Goal: Task Accomplishment & Management: Manage account settings

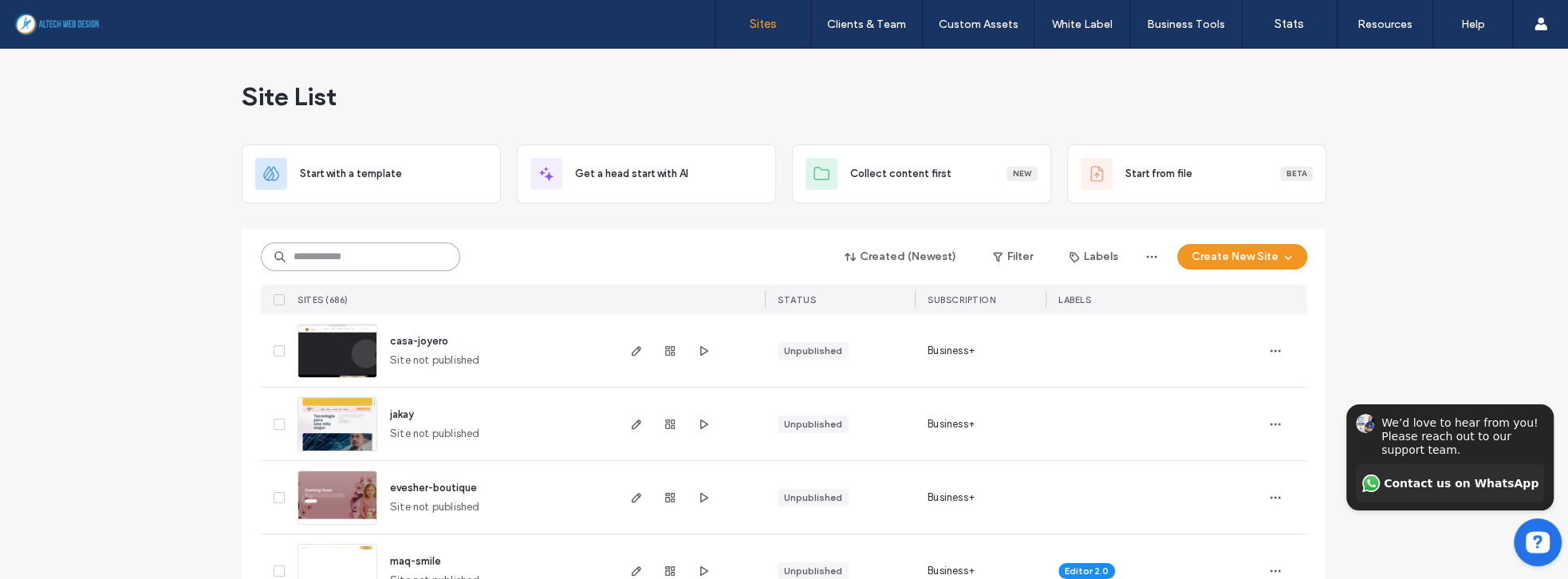
click at [333, 257] on input at bounding box center [360, 257] width 199 height 29
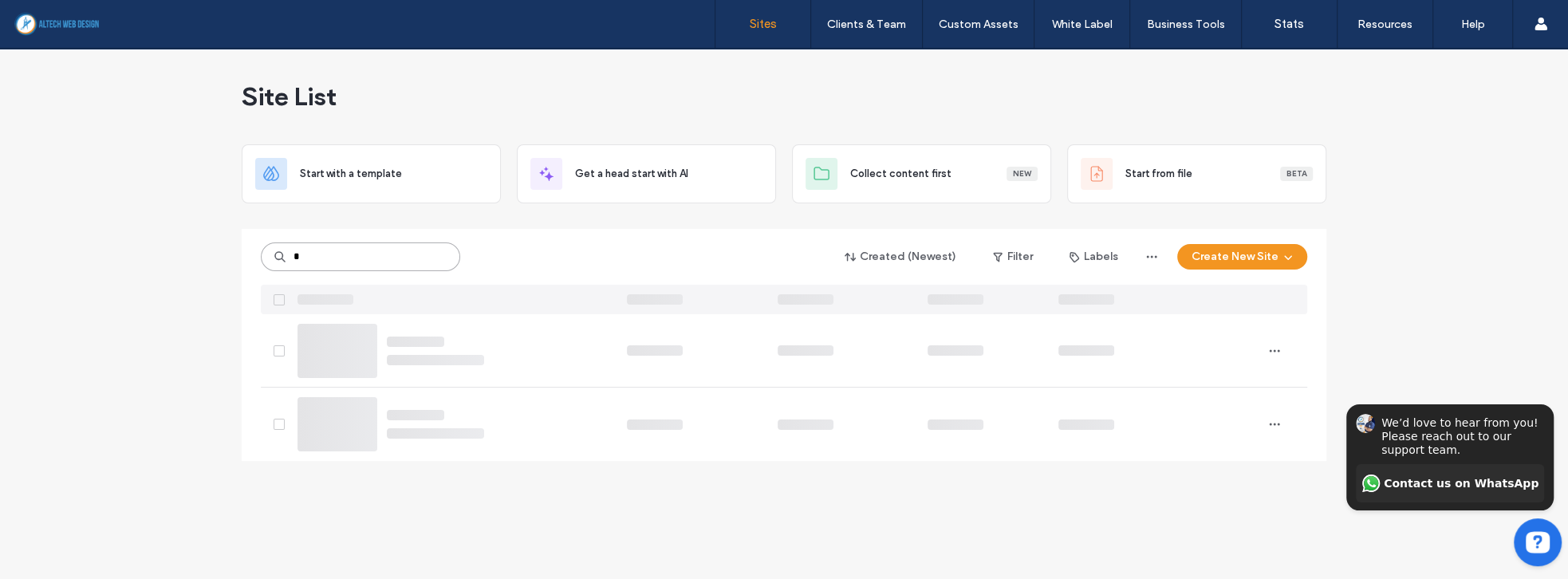
type input "*"
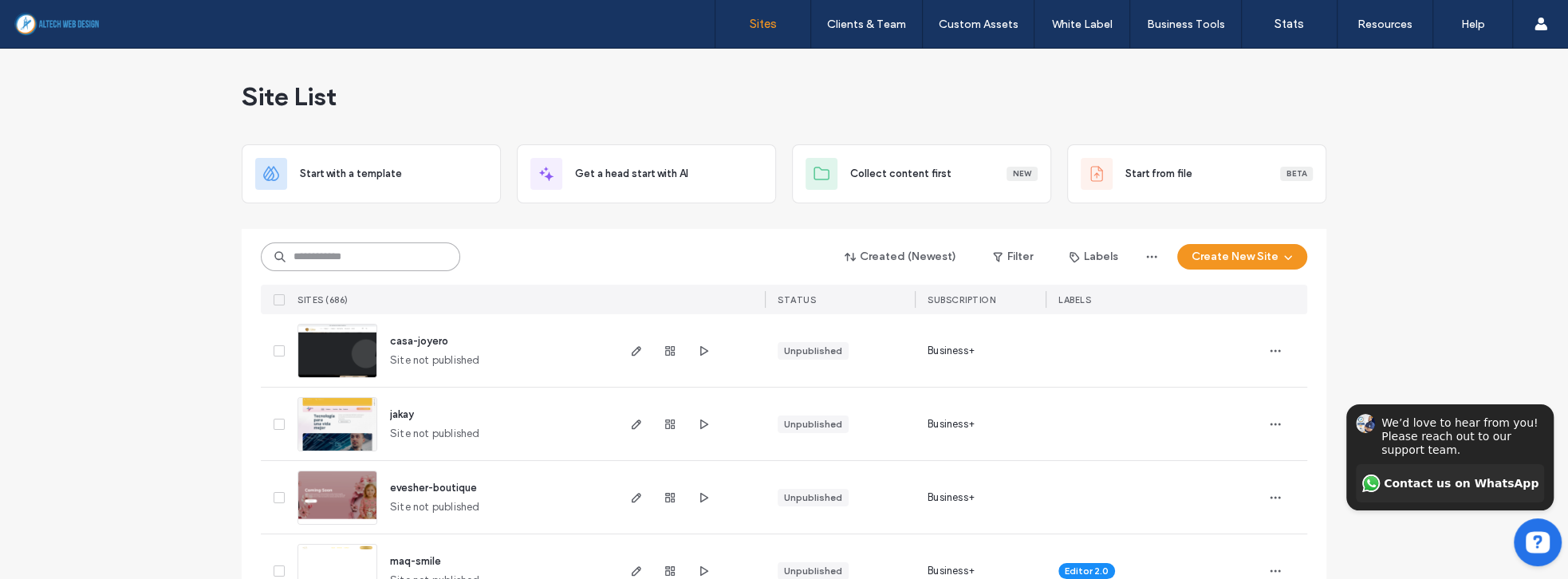
click at [364, 250] on input at bounding box center [360, 257] width 199 height 29
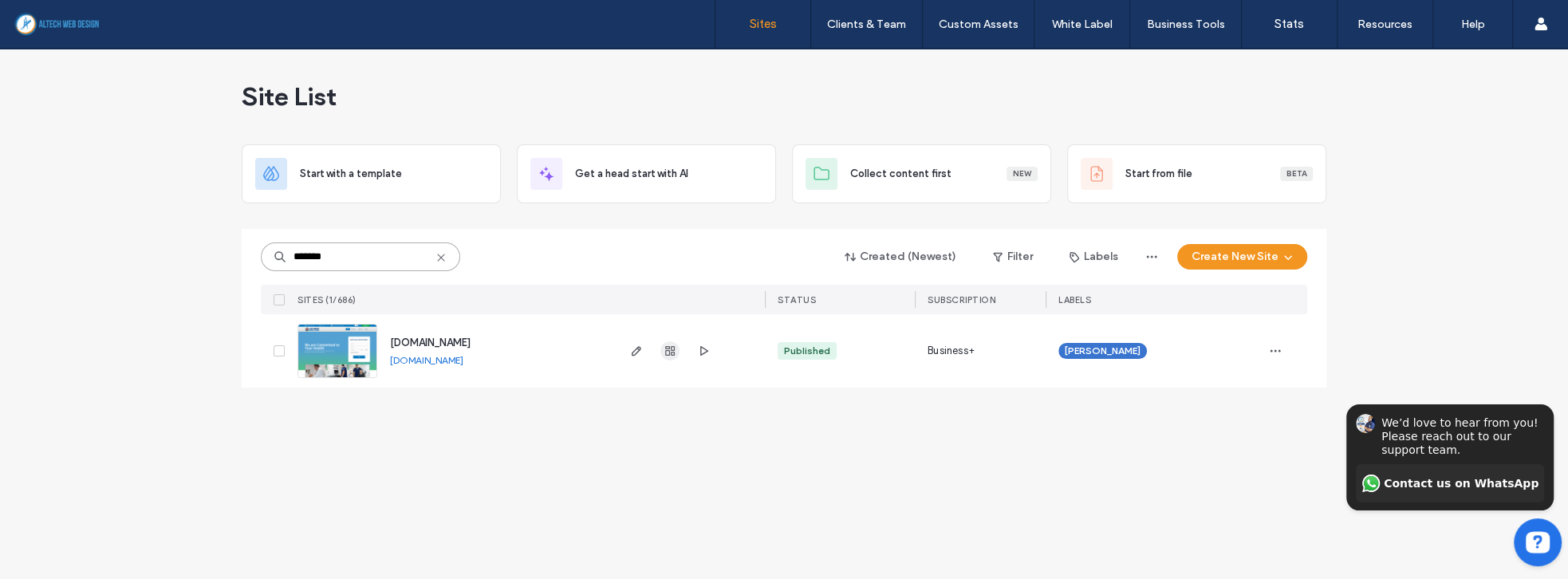
type input "*******"
click at [667, 350] on icon "button" at bounding box center [669, 350] width 13 height 13
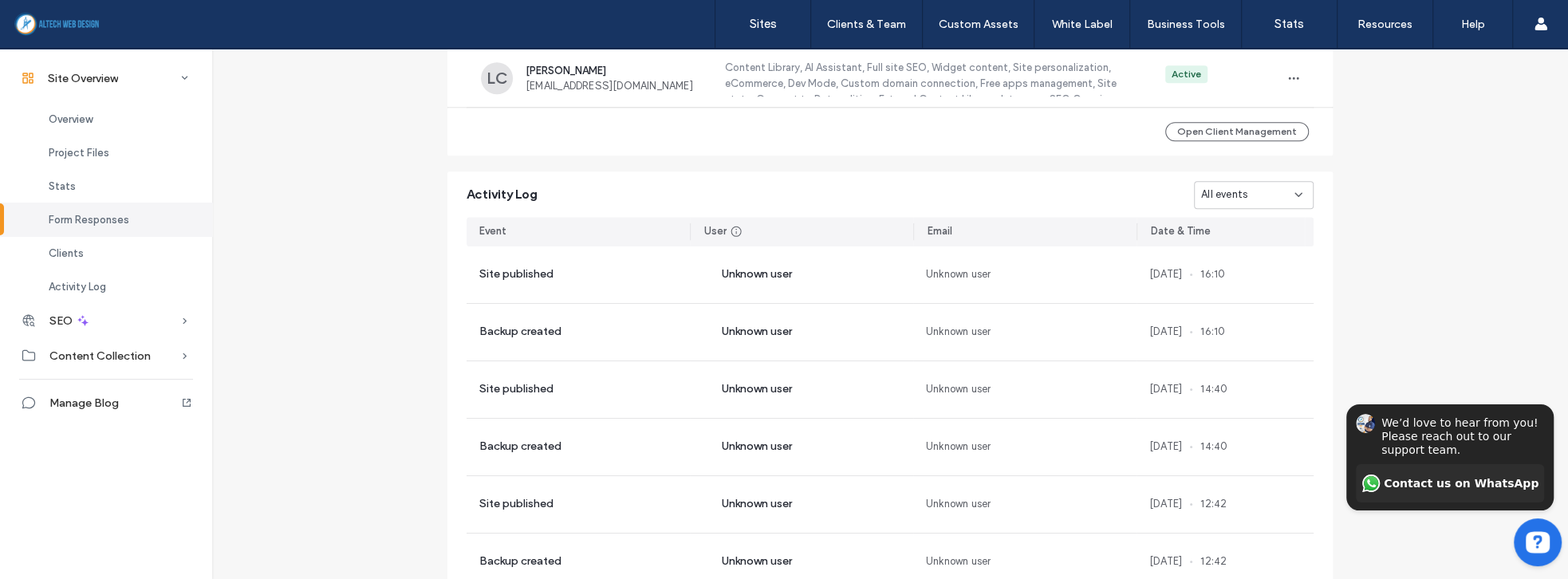
scroll to position [1276, 0]
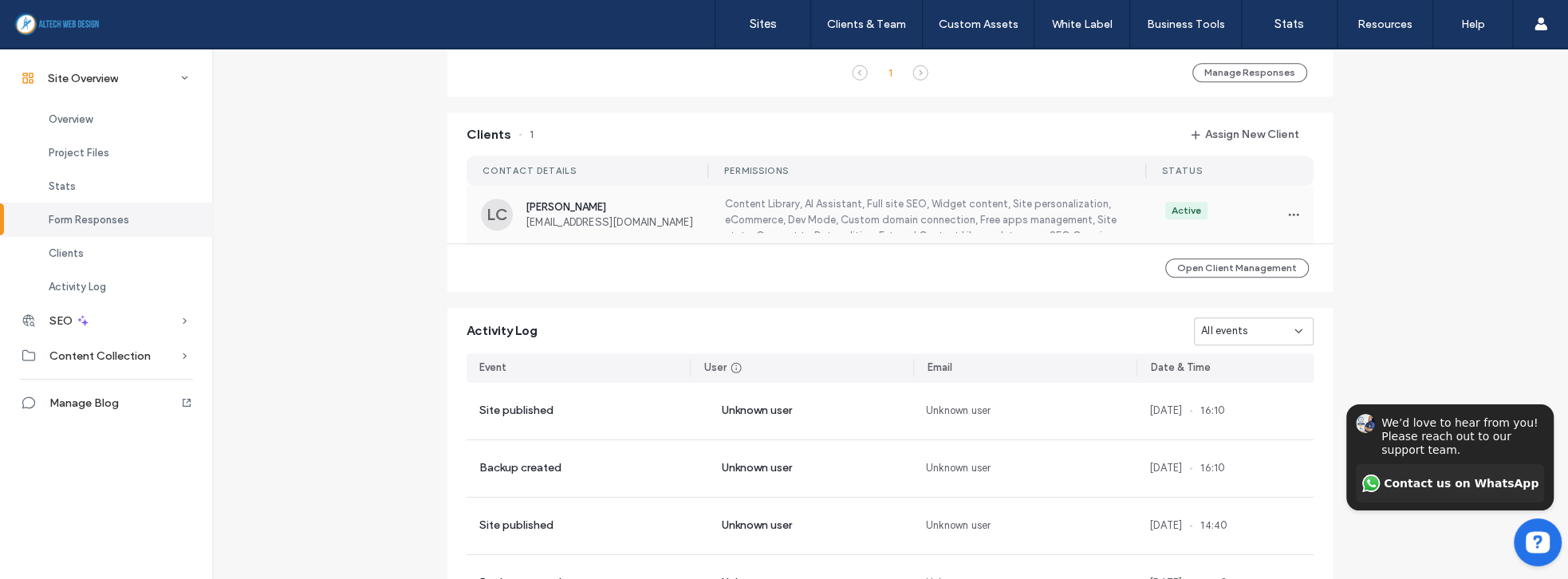
click at [654, 216] on span "leolucy2007@yahoo.es" at bounding box center [615, 222] width 179 height 12
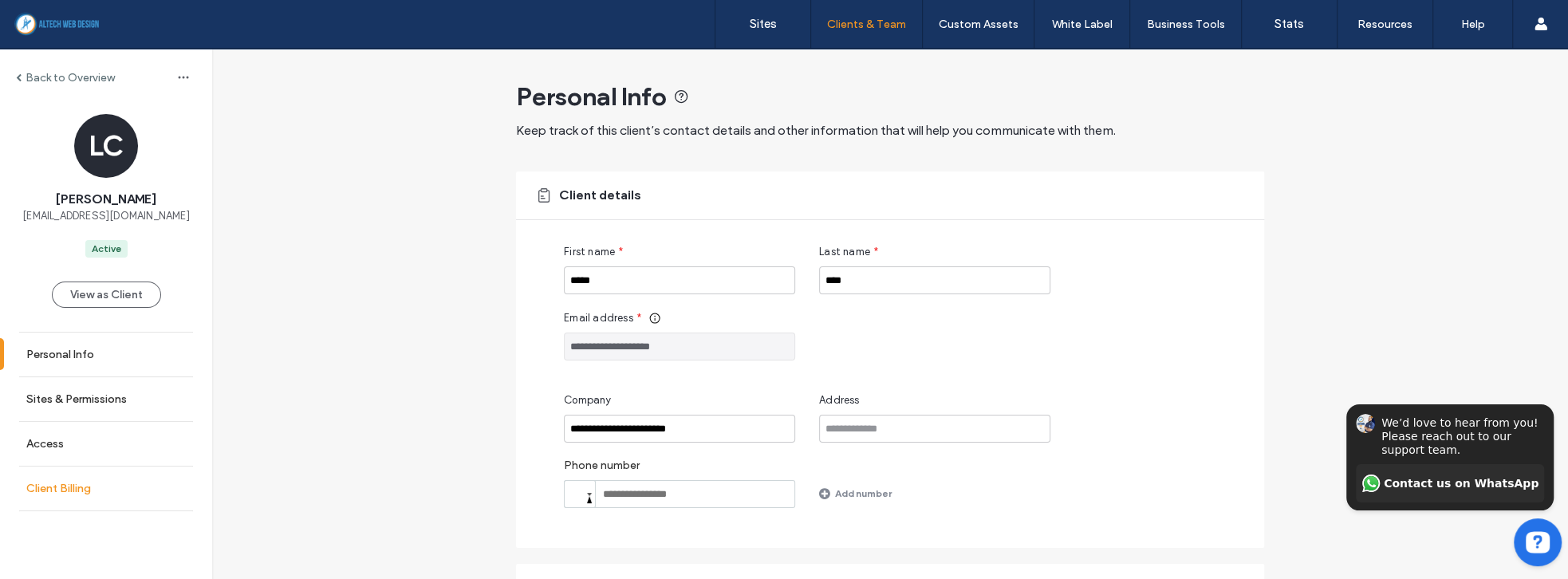
click at [71, 482] on label "Client Billing" at bounding box center [58, 489] width 65 height 14
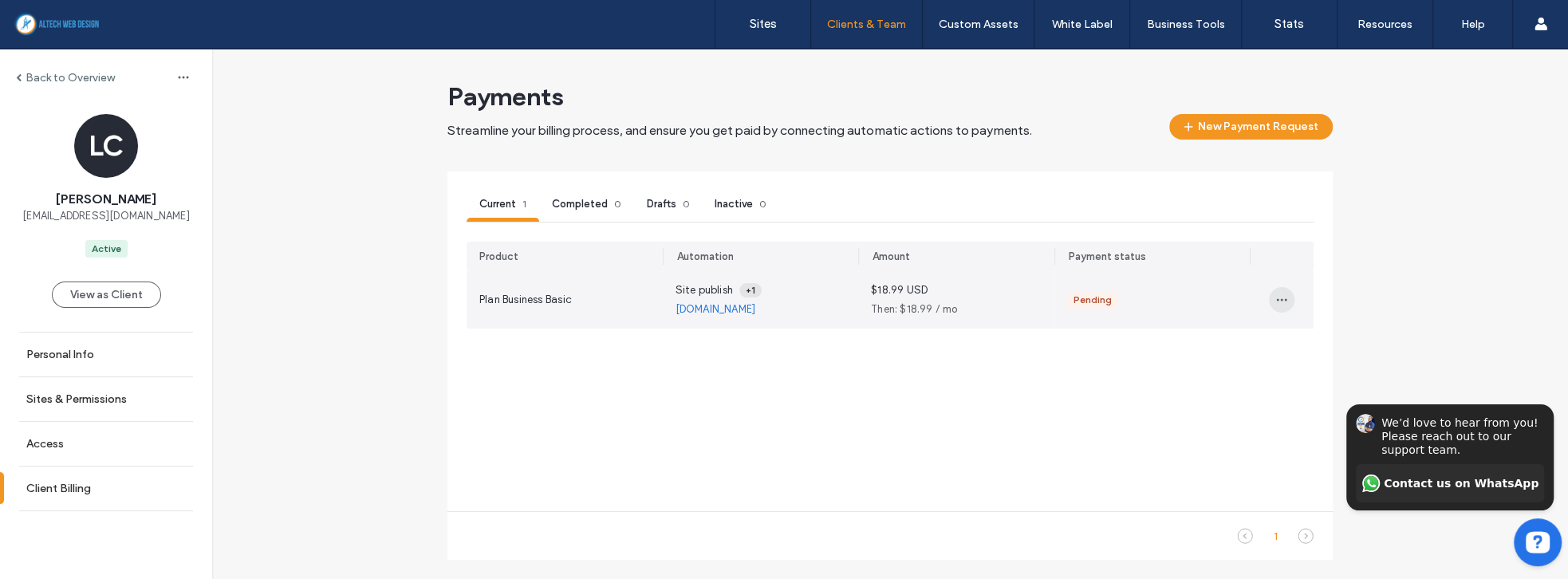
click at [1283, 303] on icon "button" at bounding box center [1281, 299] width 13 height 13
click at [1314, 367] on span "Delete payment request" at bounding box center [1360, 368] width 118 height 15
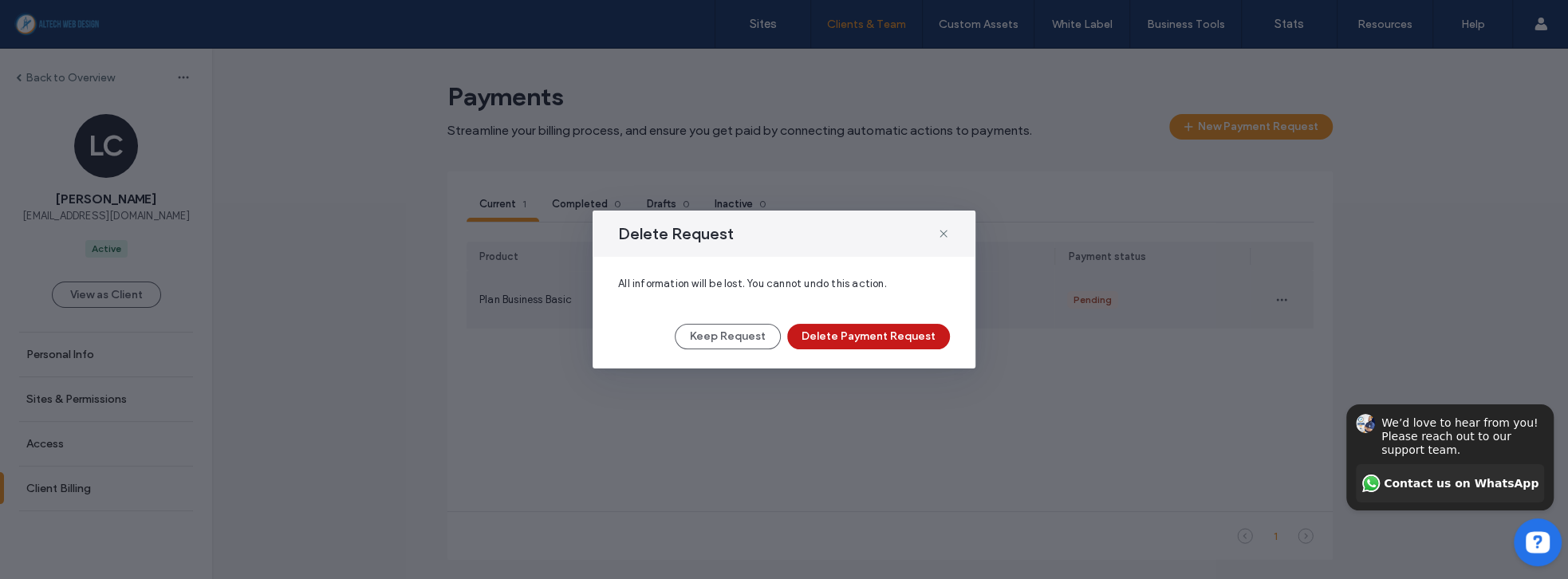
click at [890, 339] on button "Delete Payment Request" at bounding box center [868, 336] width 163 height 25
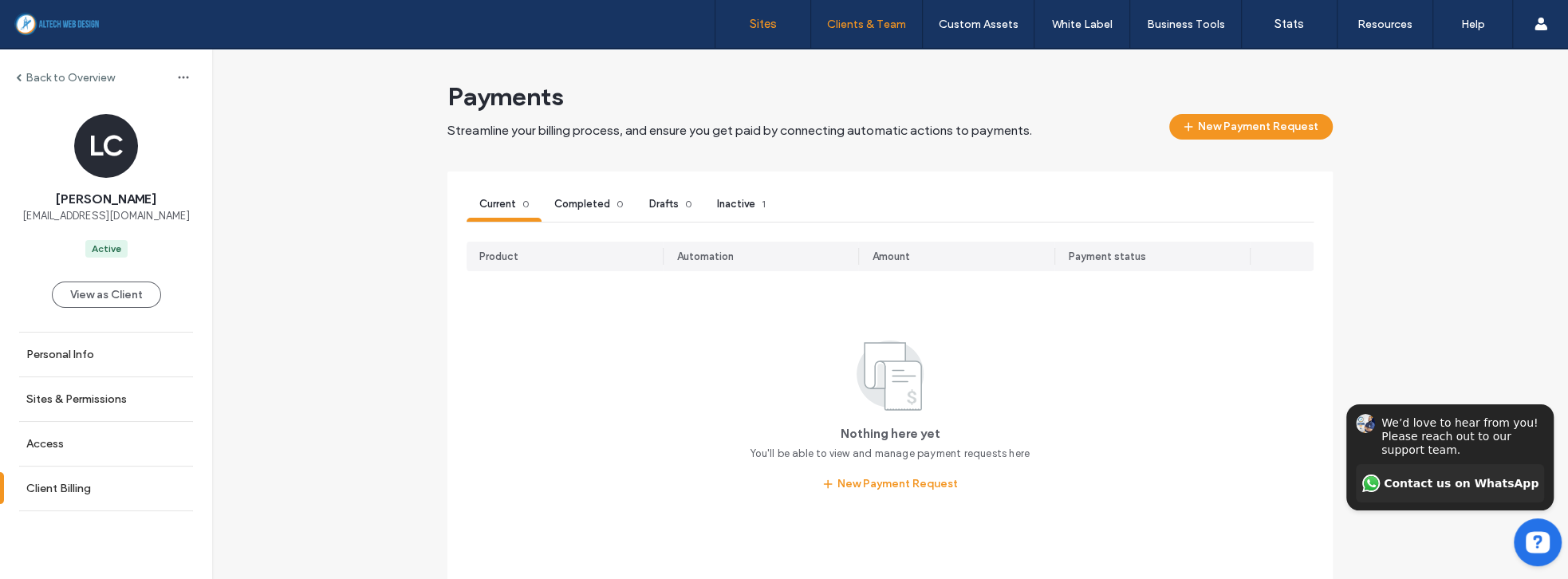
click at [749, 16] on label "Sites" at bounding box center [763, 23] width 27 height 15
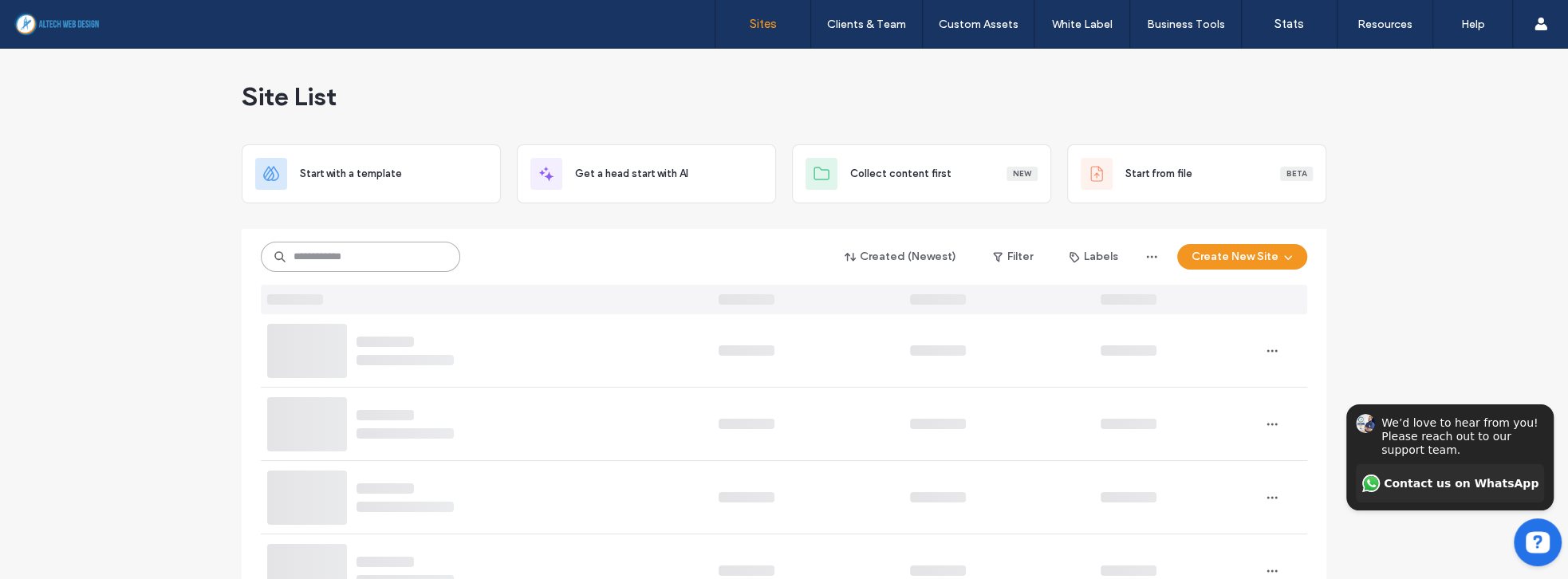
click at [346, 255] on input at bounding box center [360, 257] width 199 height 30
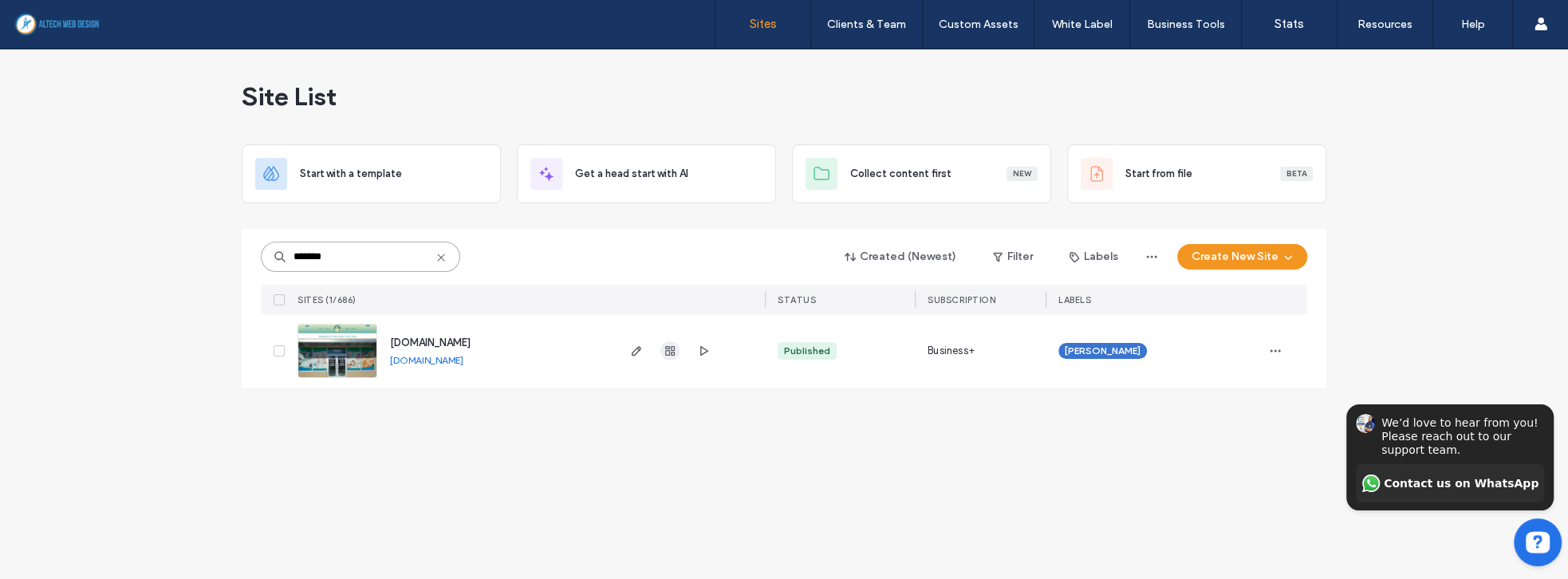
type input "*******"
click at [671, 349] on use "button" at bounding box center [670, 351] width 10 height 10
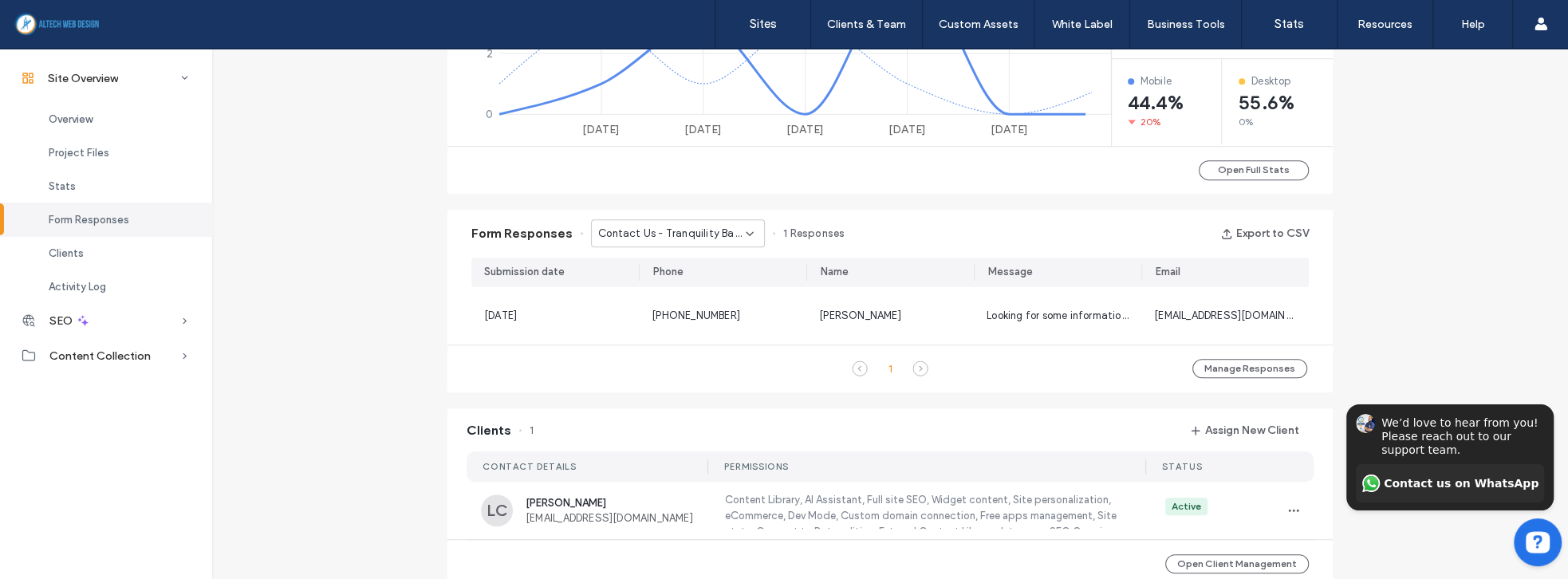
scroll to position [1003, 0]
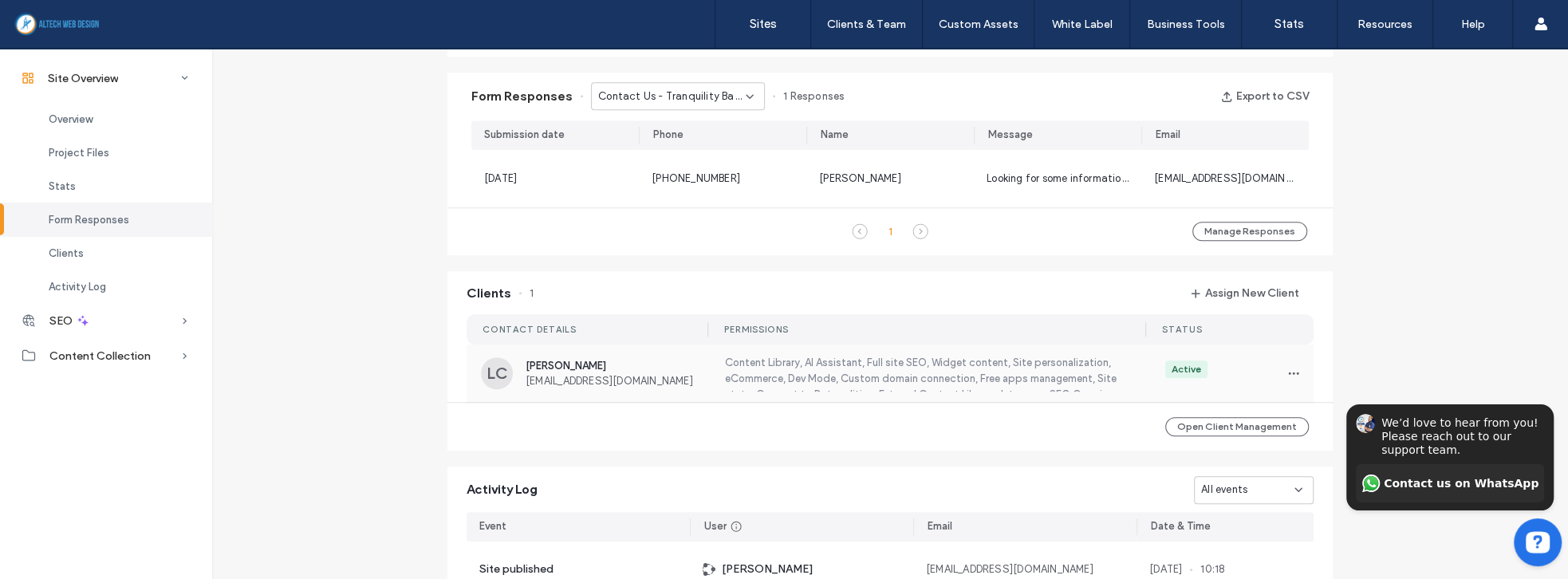
click at [655, 376] on span "leolucy2007@yahoo.es" at bounding box center [615, 381] width 179 height 12
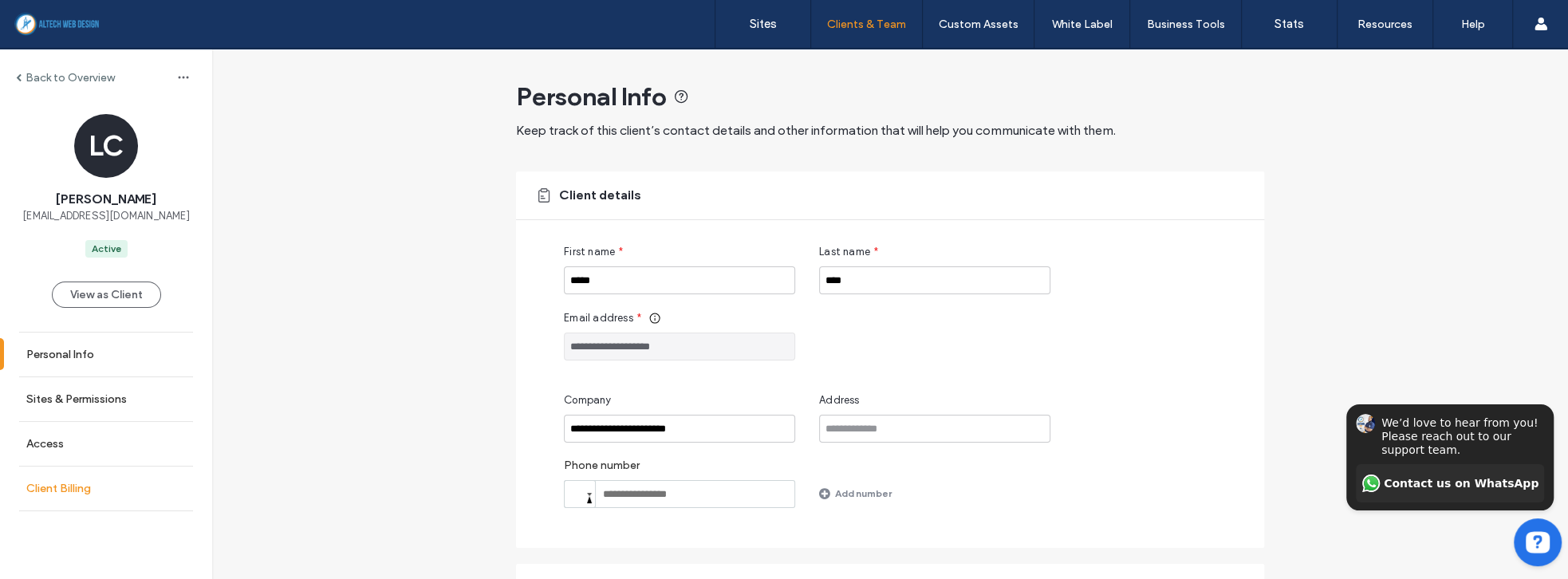
click at [72, 495] on link "Client Billing" at bounding box center [106, 488] width 212 height 44
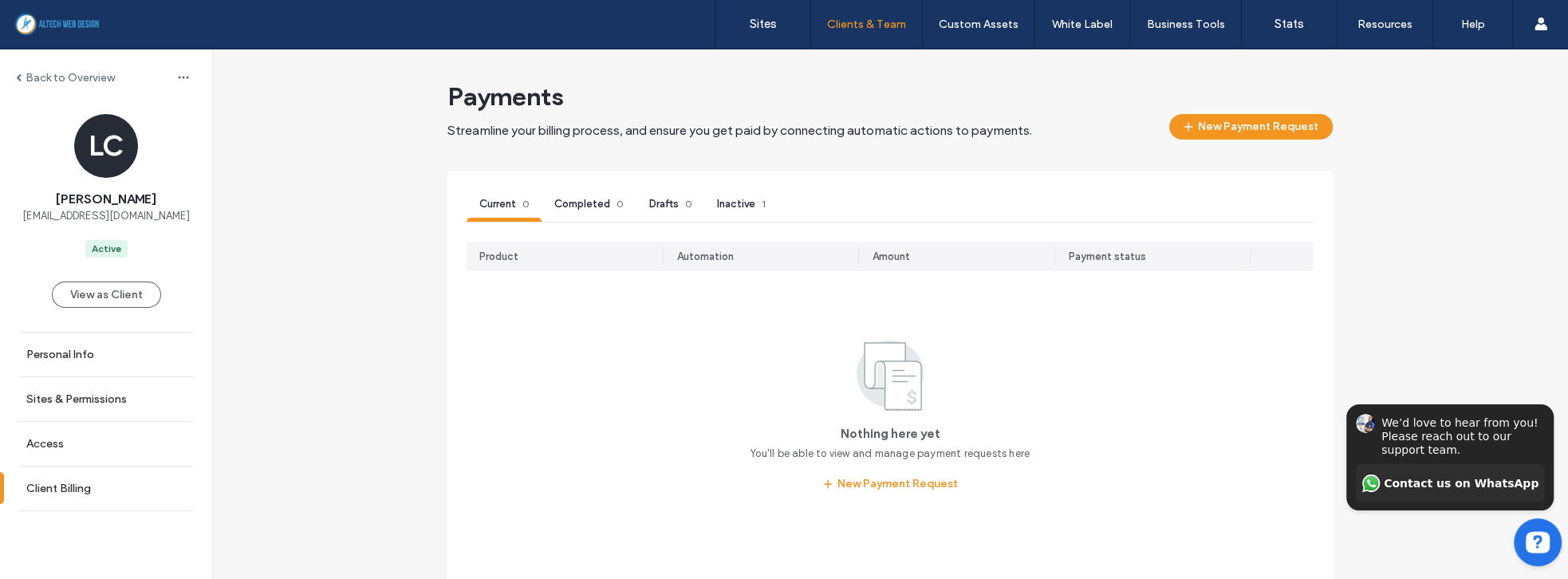
click at [43, 75] on label "Back to Overview" at bounding box center [70, 77] width 89 height 14
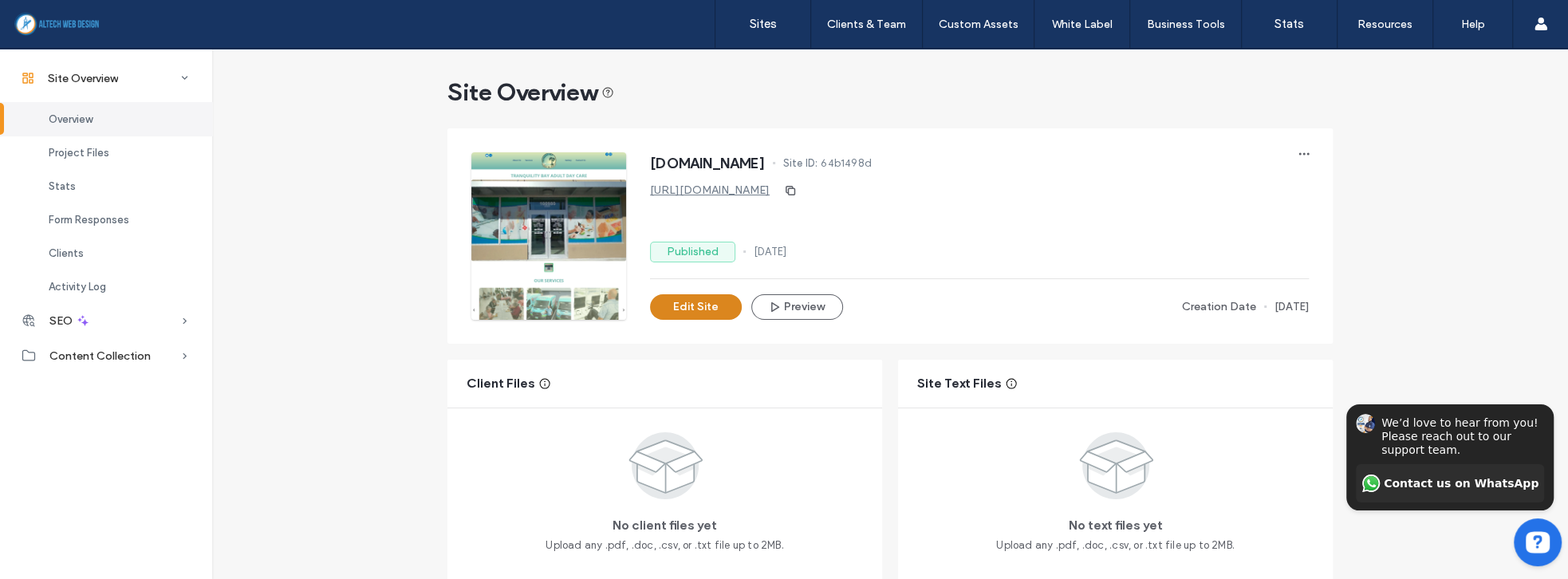
click at [681, 314] on button "Edit Site" at bounding box center [695, 307] width 92 height 25
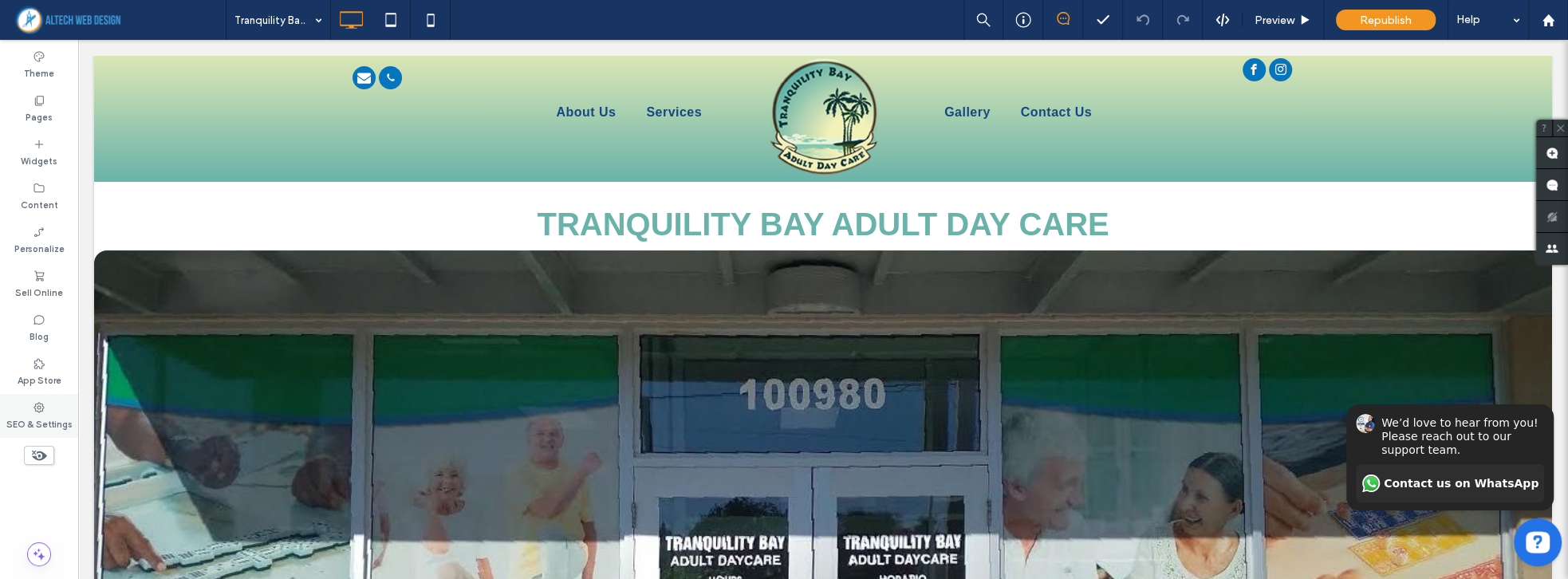
click at [34, 407] on use at bounding box center [39, 407] width 11 height 11
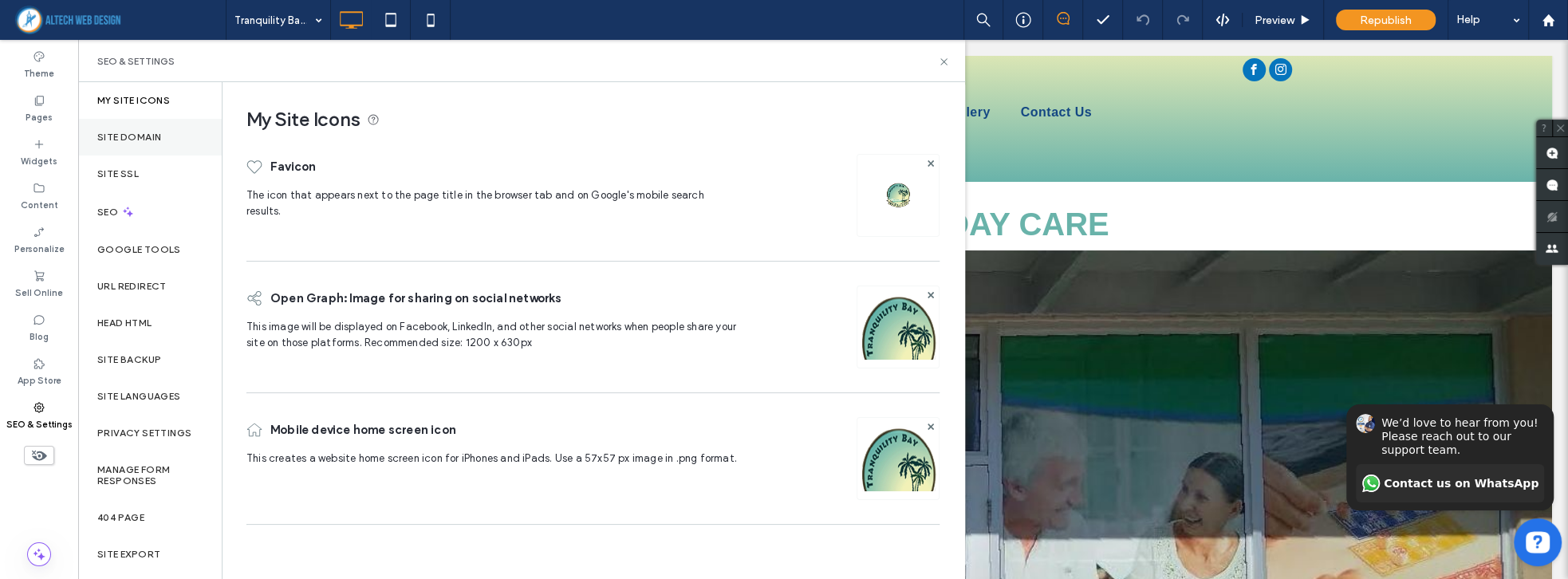
click at [179, 137] on div "Site Domain" at bounding box center [150, 137] width 143 height 37
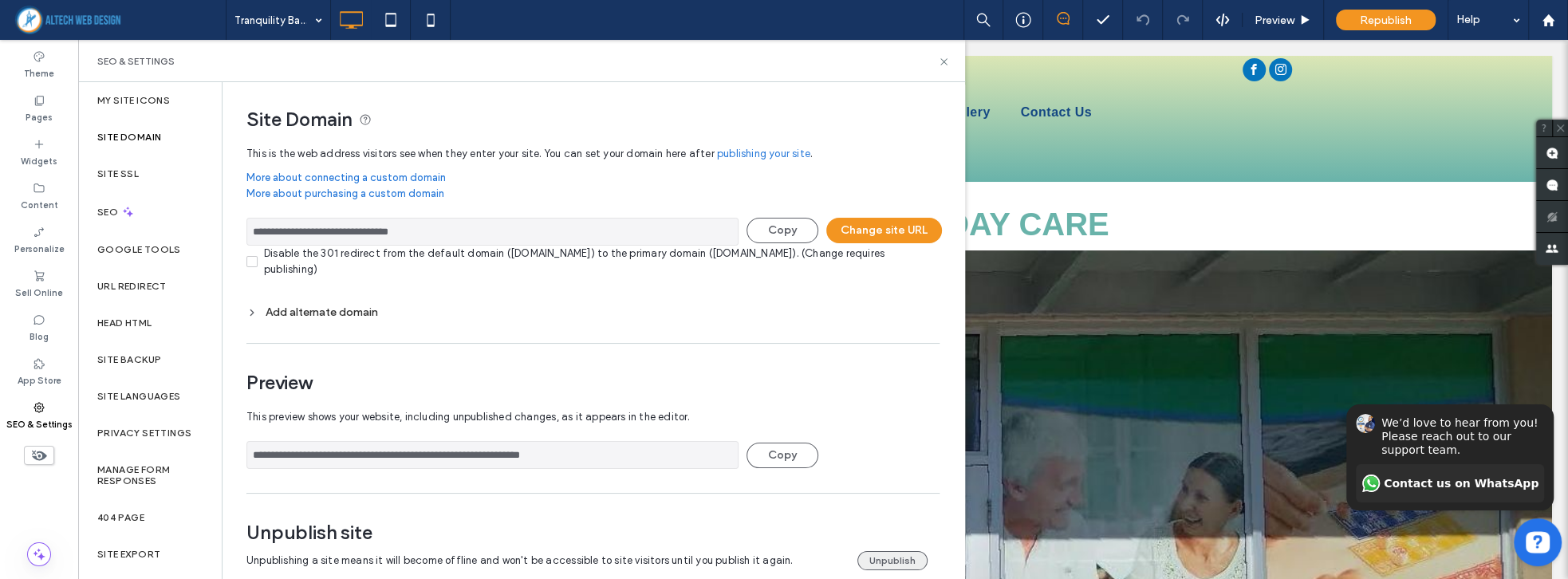
click at [888, 560] on button "Unpublish" at bounding box center [892, 561] width 70 height 19
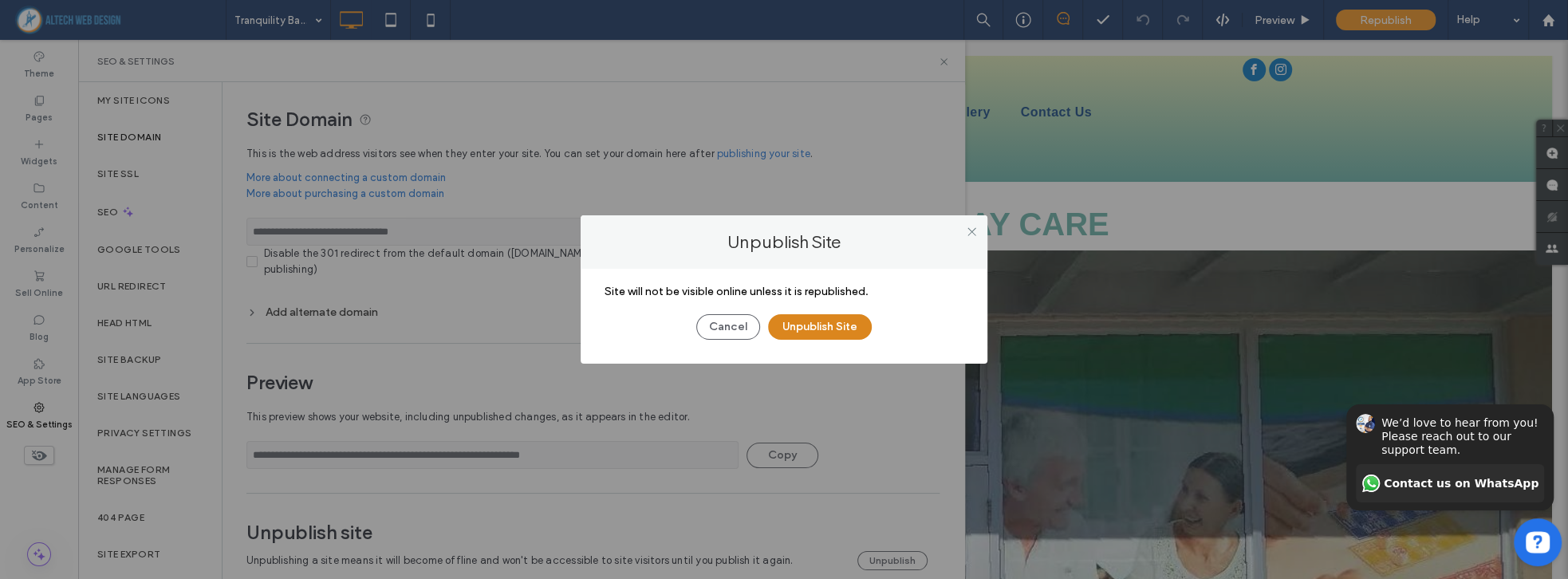
click at [814, 329] on button "Unpublish Site" at bounding box center [819, 327] width 104 height 25
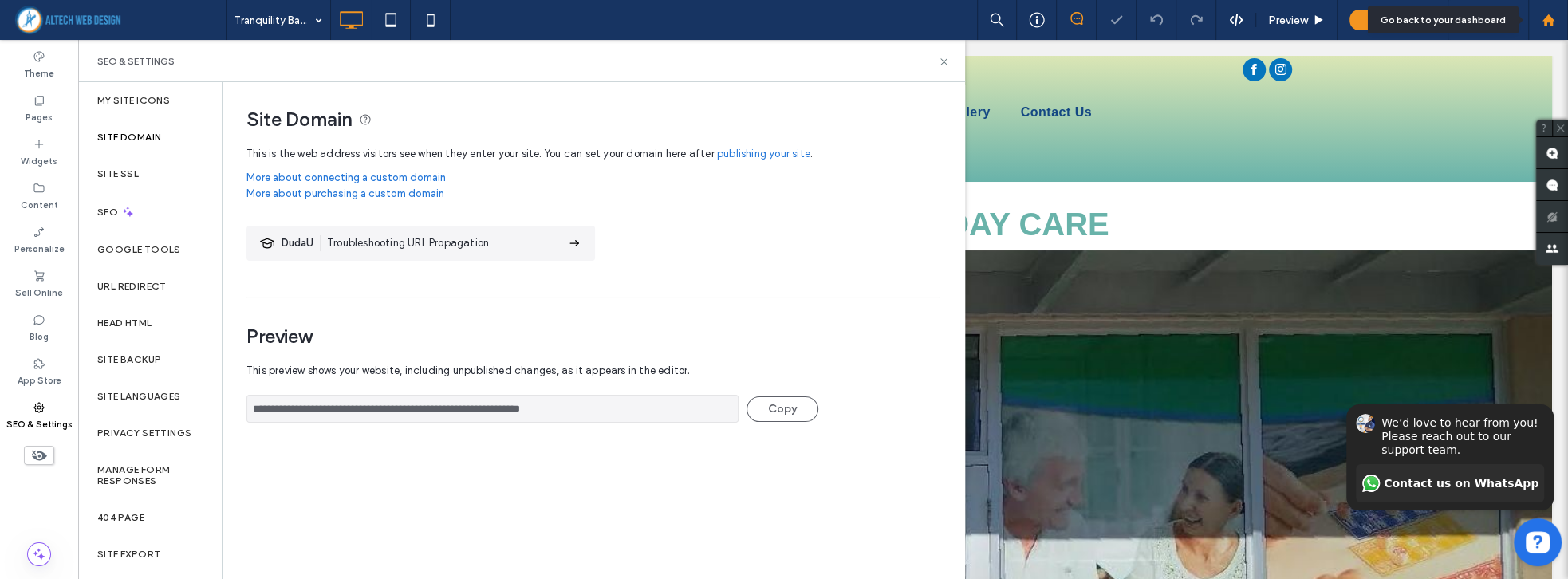
click at [1547, 19] on use at bounding box center [1547, 19] width 12 height 12
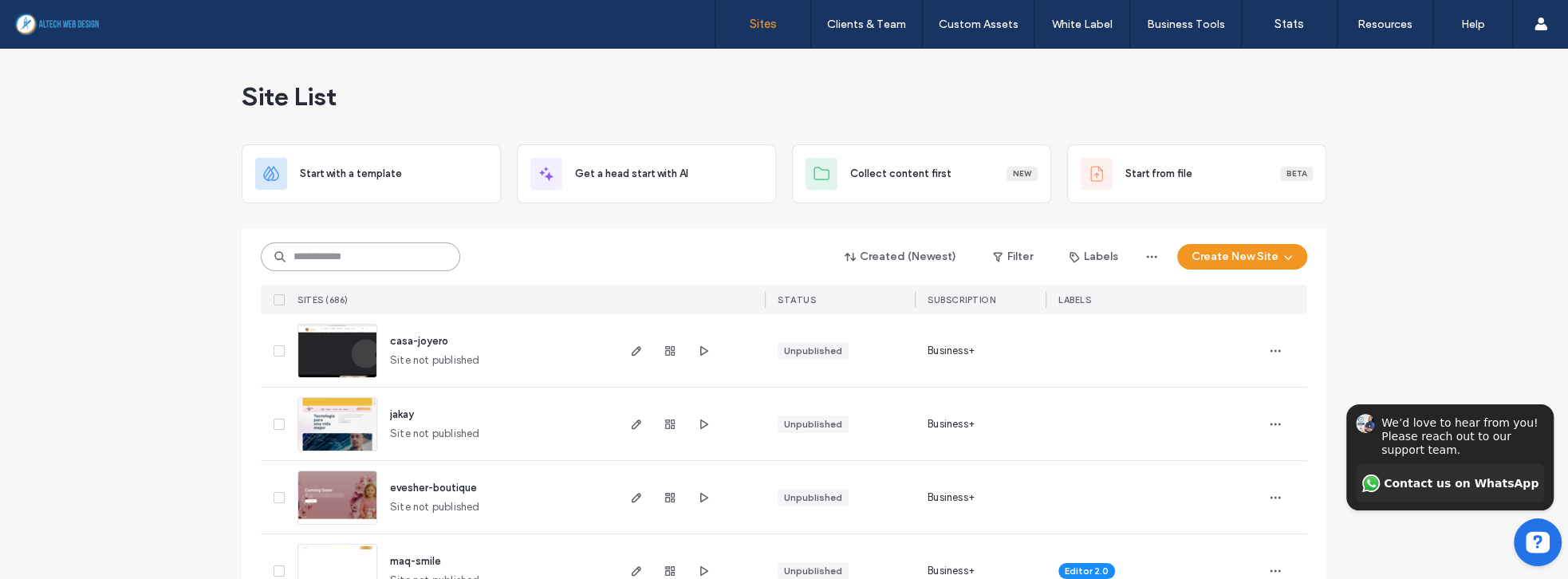
click at [398, 264] on input at bounding box center [360, 257] width 199 height 29
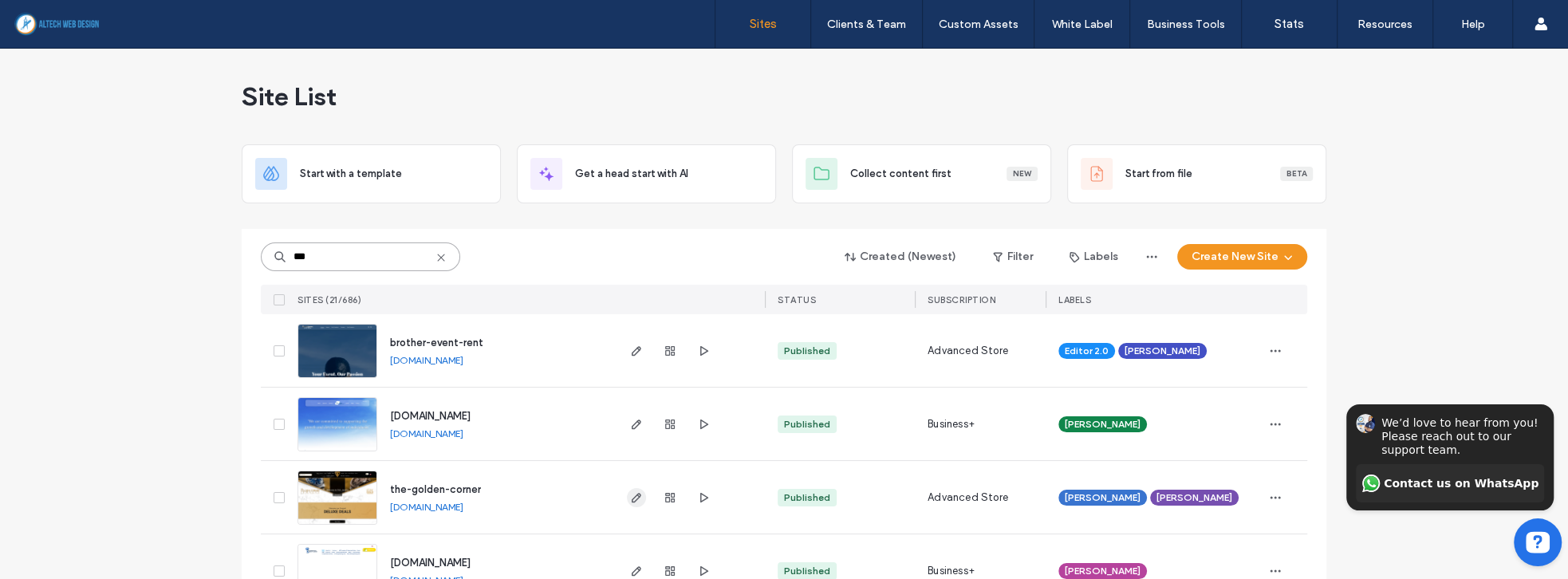
type input "***"
click at [630, 498] on icon "button" at bounding box center [636, 497] width 13 height 13
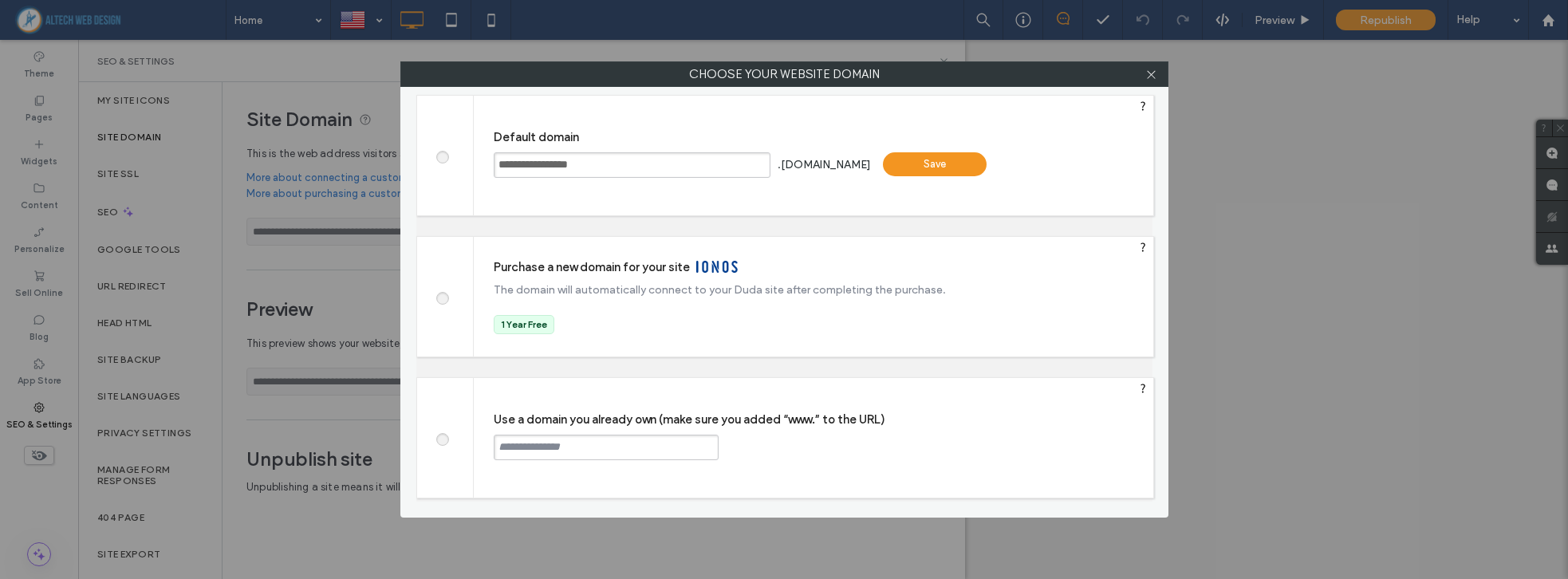
click at [574, 446] on input "text" at bounding box center [606, 447] width 225 height 25
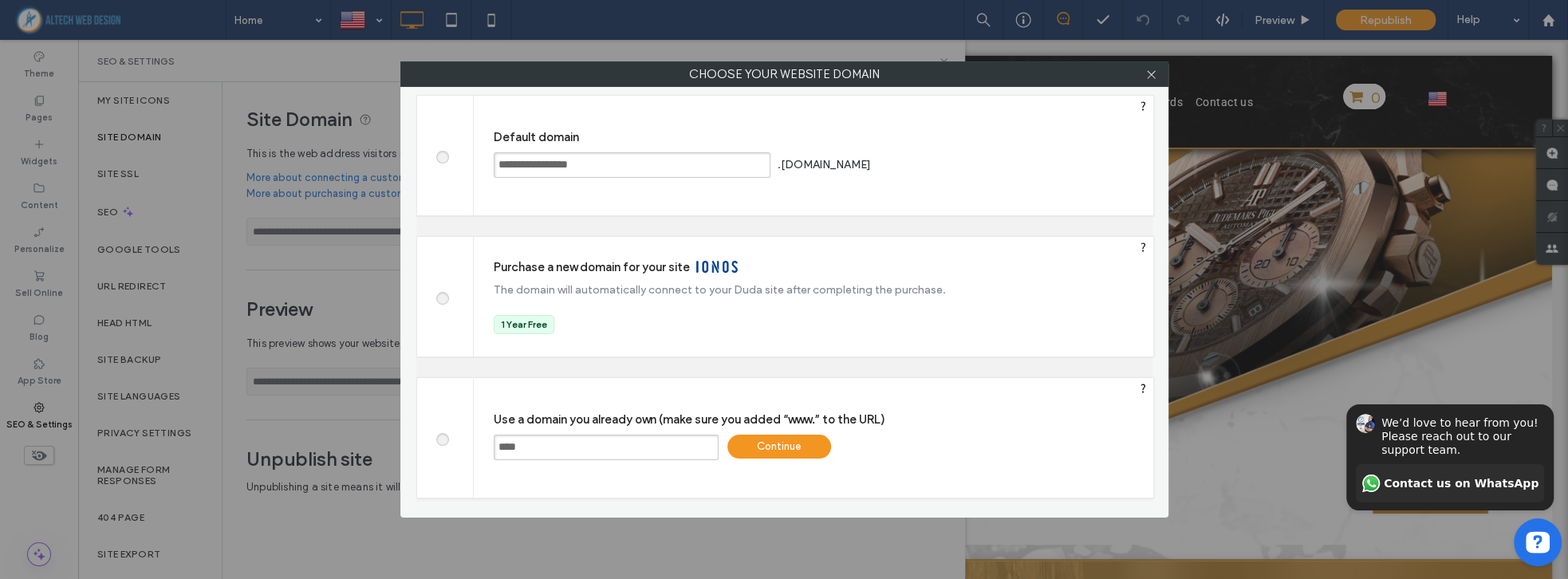
paste input "**********"
type input "**********"
click at [772, 445] on div "Continue" at bounding box center [778, 446] width 104 height 24
type input "**********"
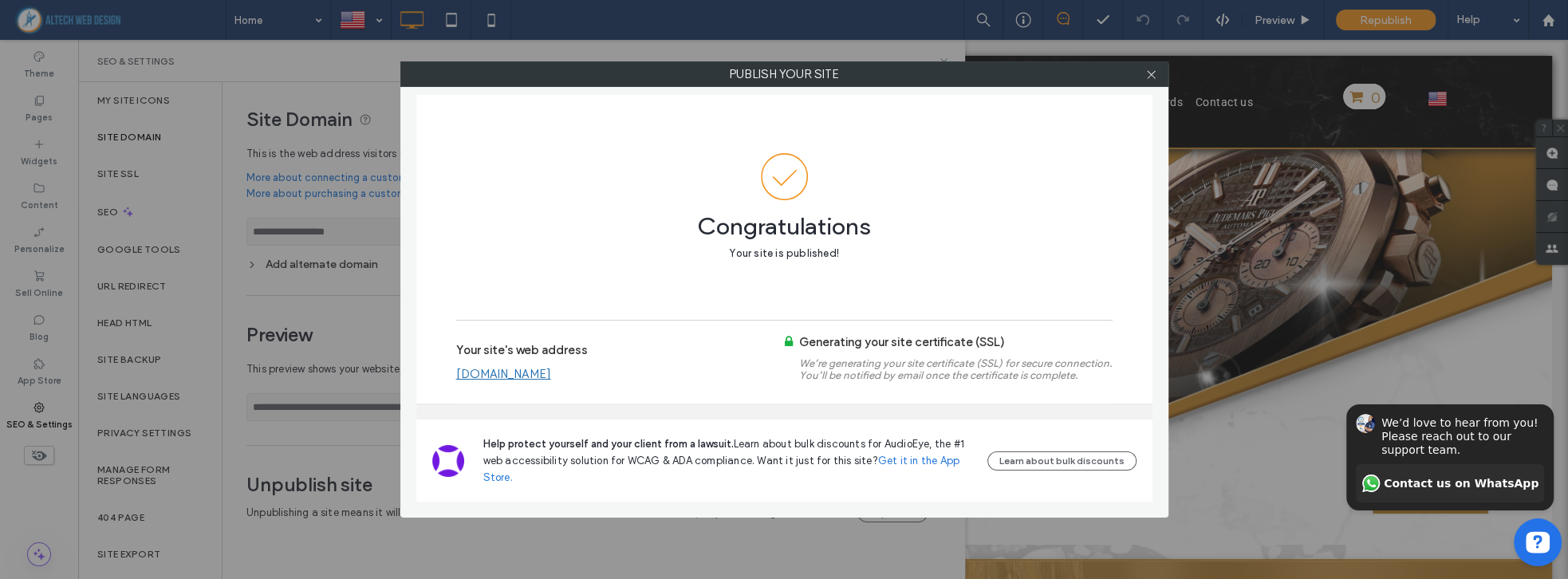
click at [502, 373] on link "www.tgcjewelry.com" at bounding box center [503, 374] width 95 height 15
click at [1155, 71] on use at bounding box center [1151, 74] width 8 height 8
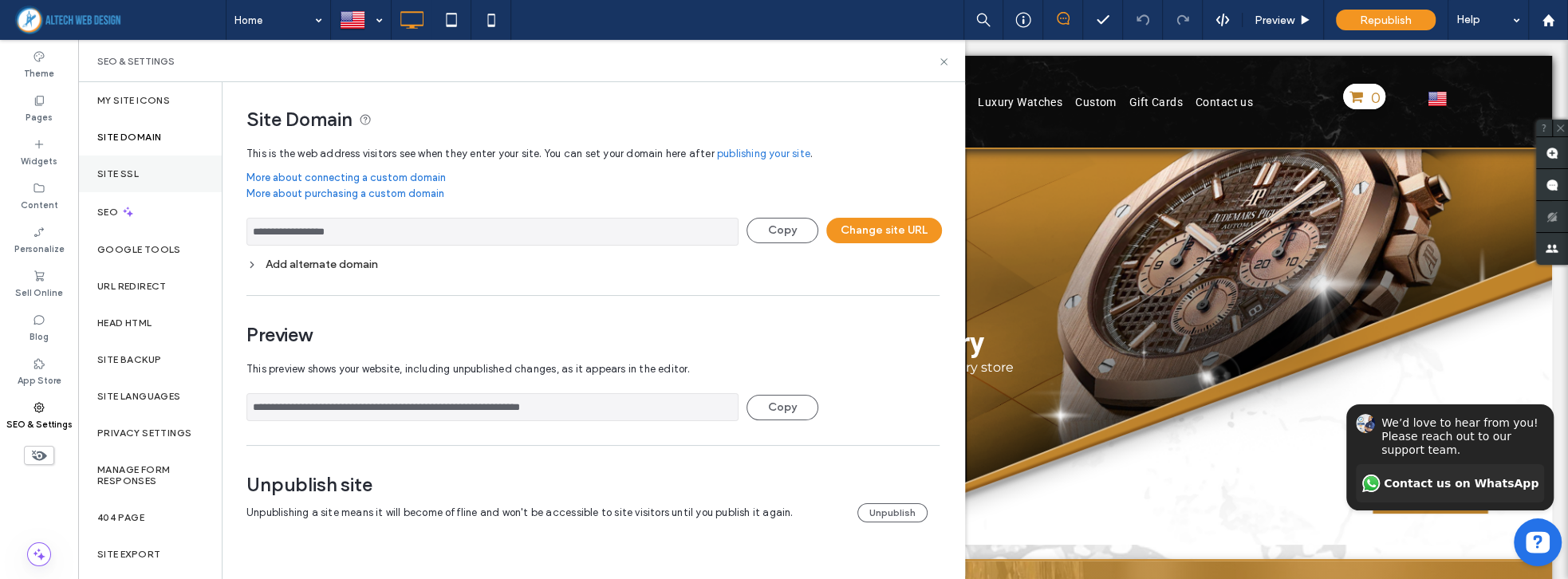
click at [115, 175] on label "Site SSL" at bounding box center [118, 174] width 42 height 12
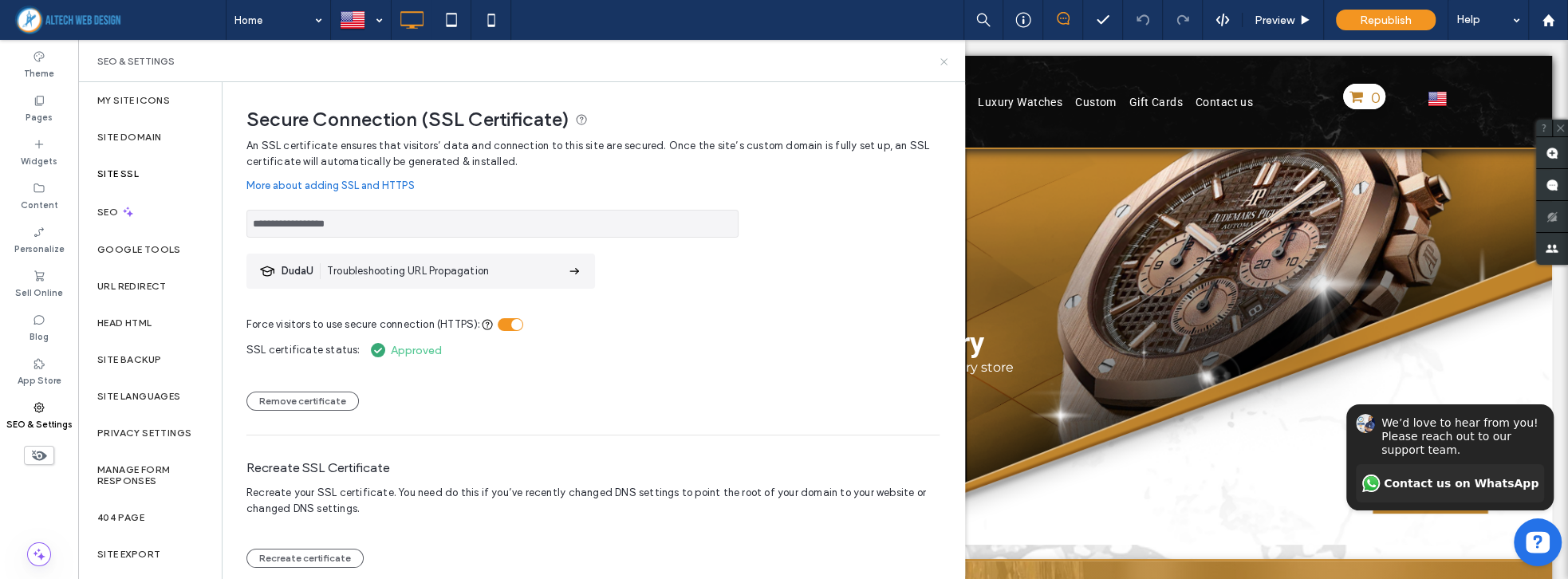
click at [944, 60] on icon at bounding box center [944, 62] width 12 height 12
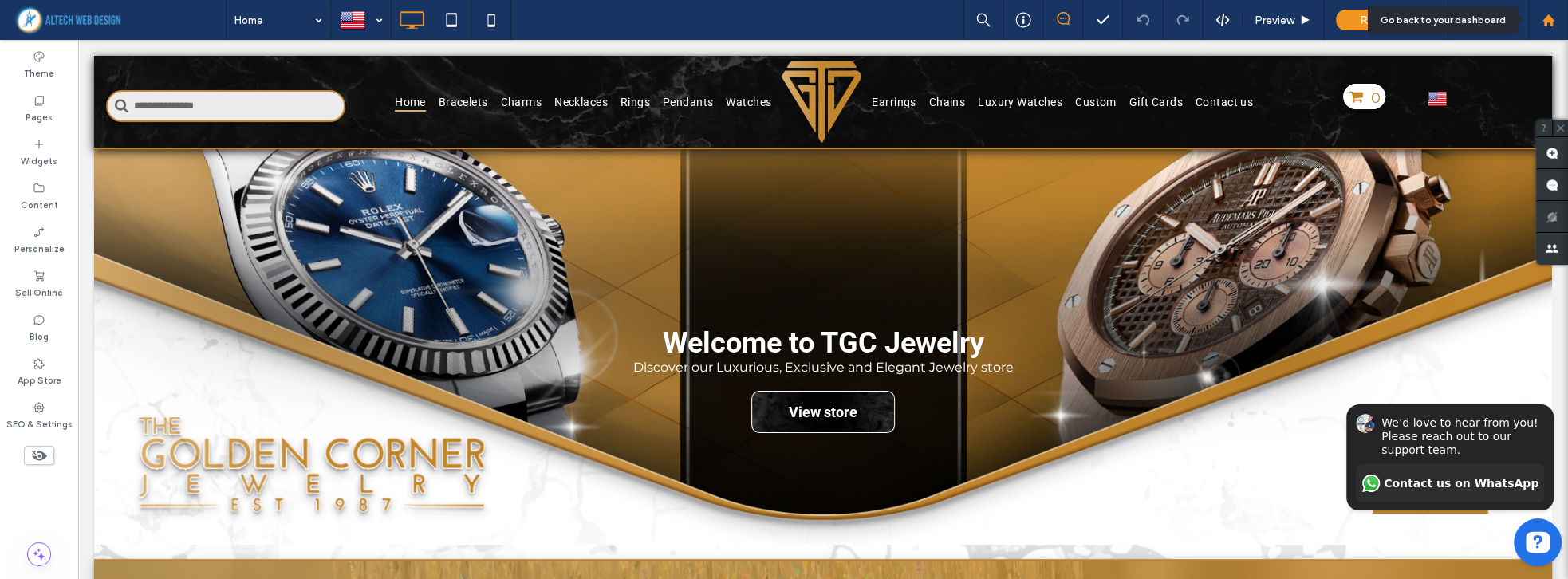
click at [1550, 20] on use at bounding box center [1547, 19] width 12 height 12
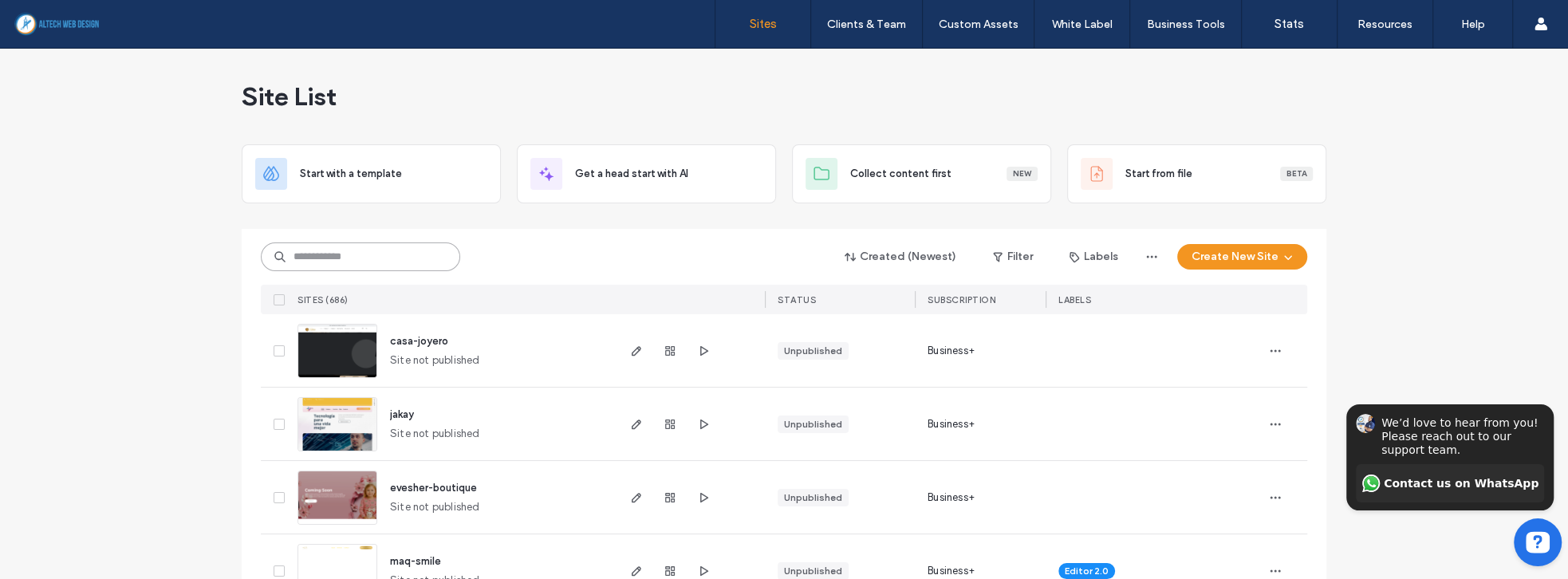
click at [336, 257] on input at bounding box center [360, 257] width 199 height 29
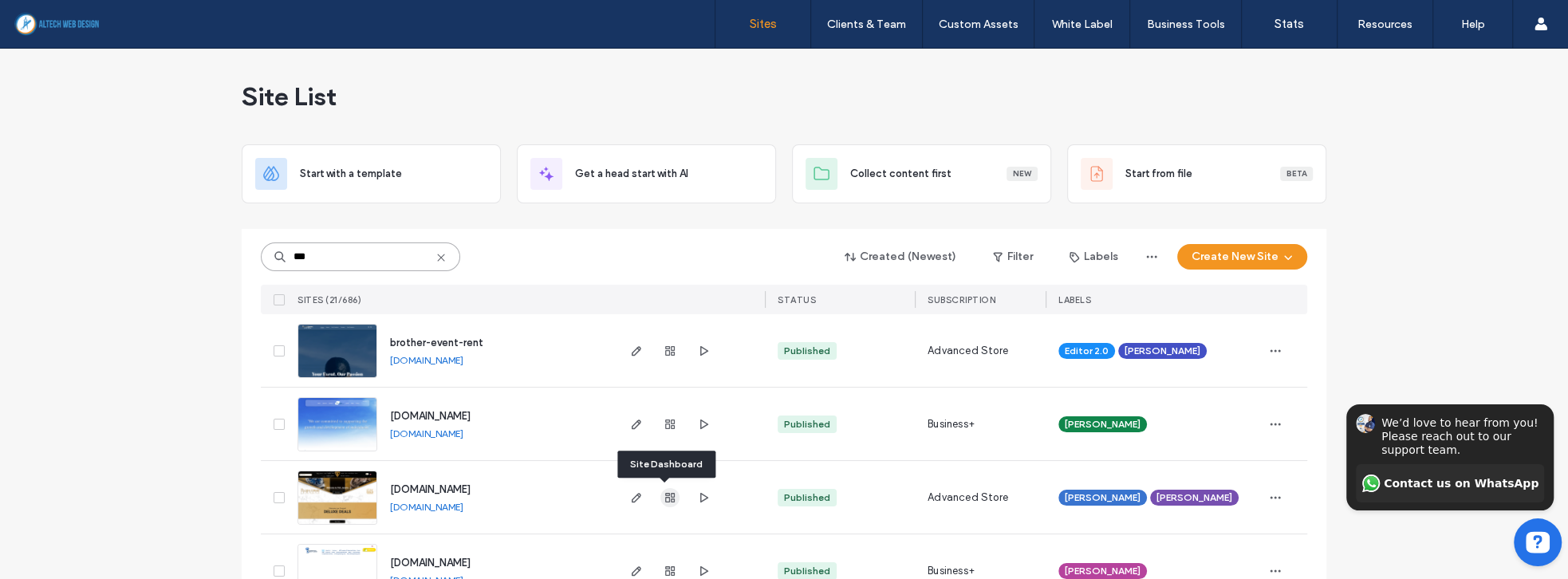
type input "***"
click at [660, 501] on span "button" at bounding box center [670, 498] width 19 height 19
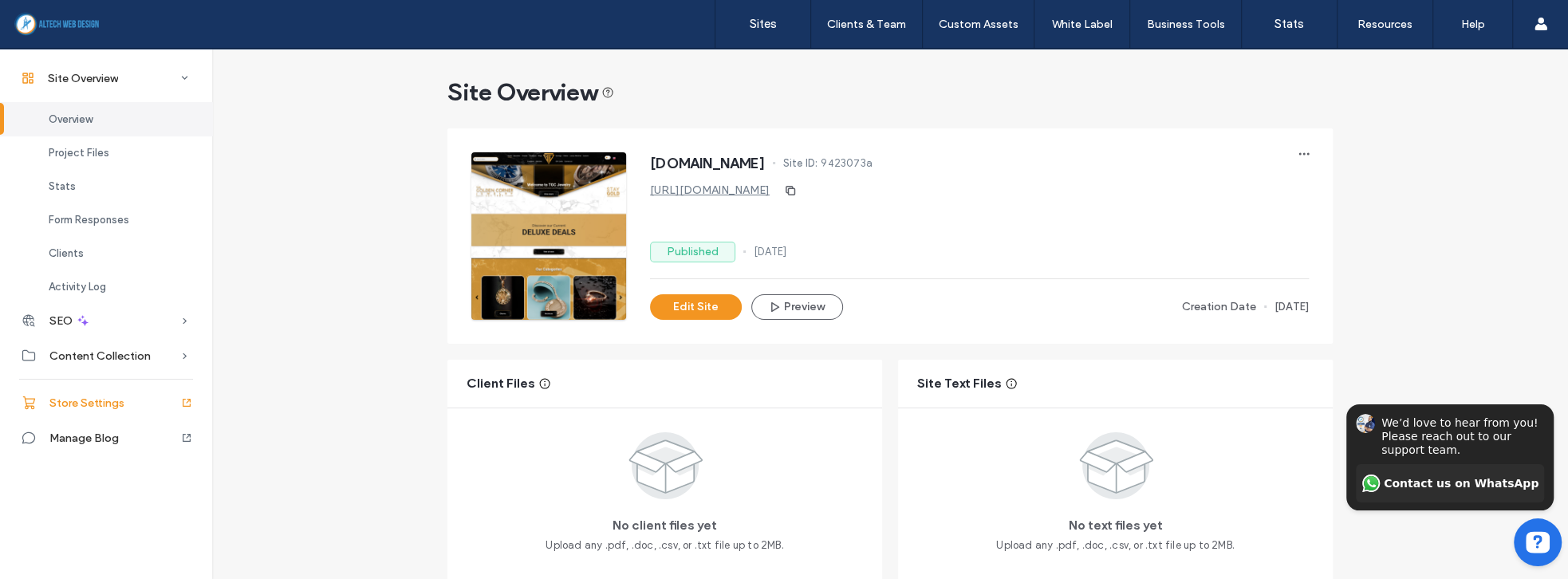
click at [96, 405] on span "Store Settings" at bounding box center [86, 403] width 75 height 14
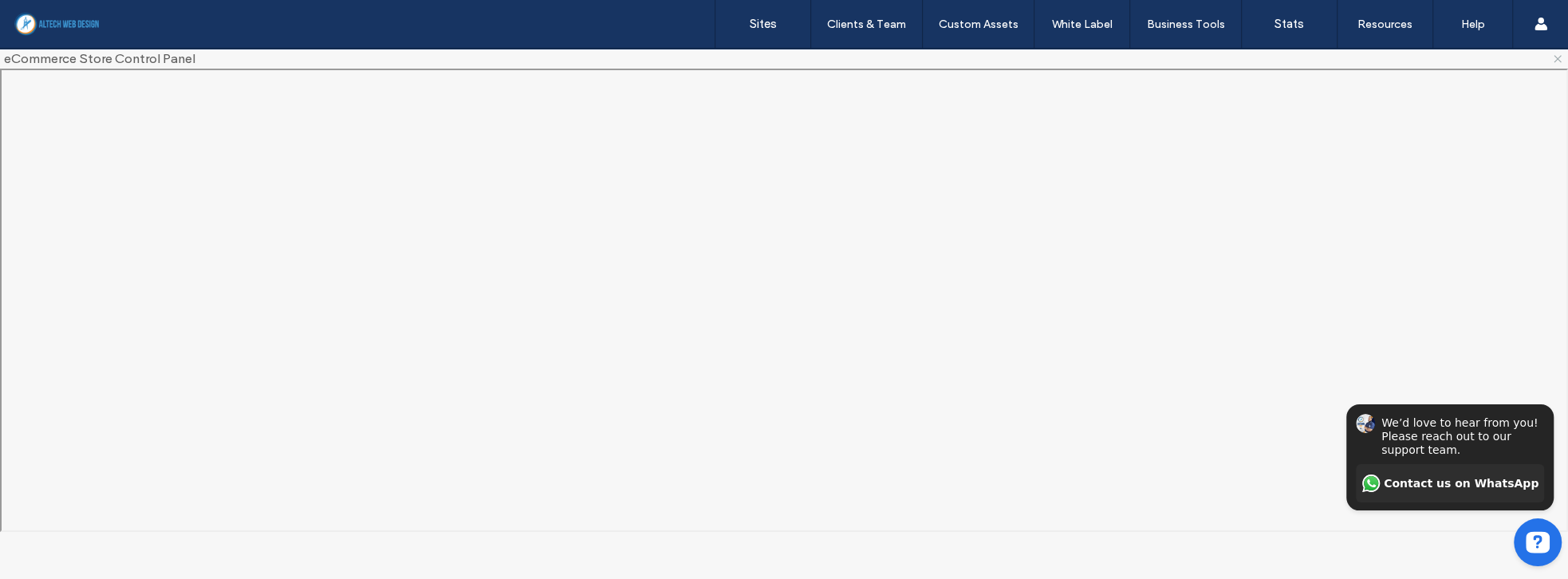
click at [1554, 56] on icon at bounding box center [1556, 58] width 13 height 13
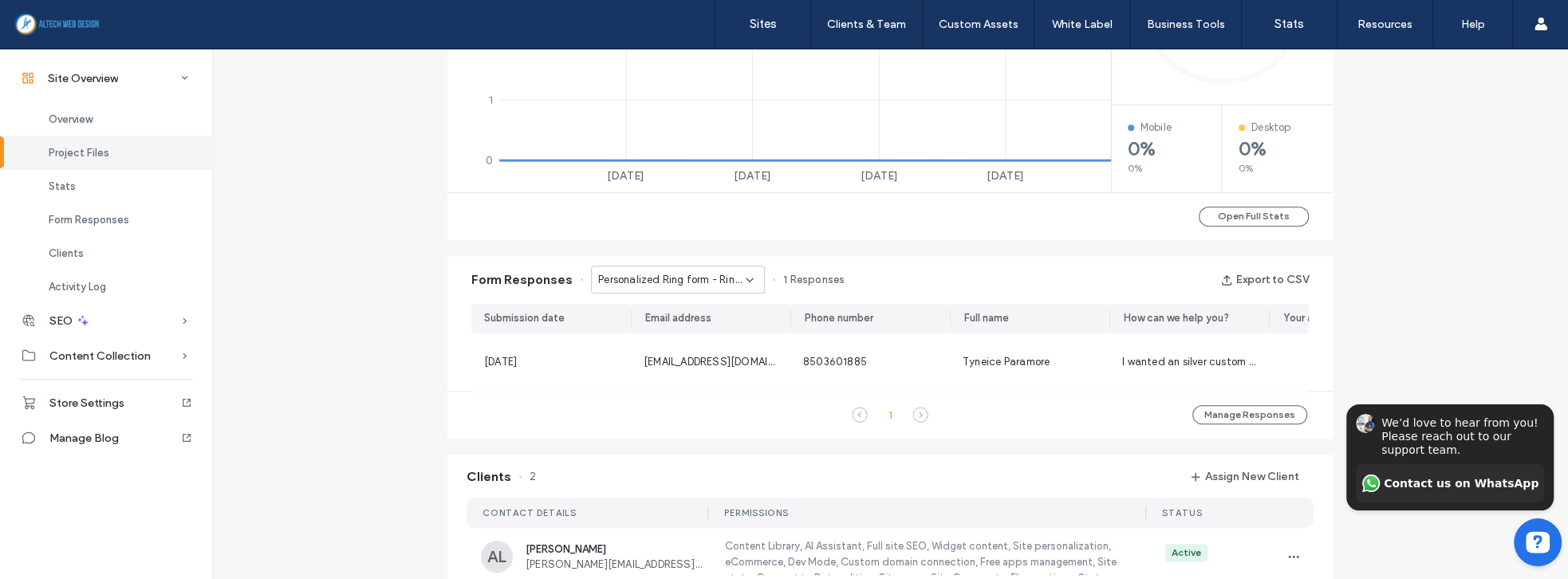
scroll to position [958, 0]
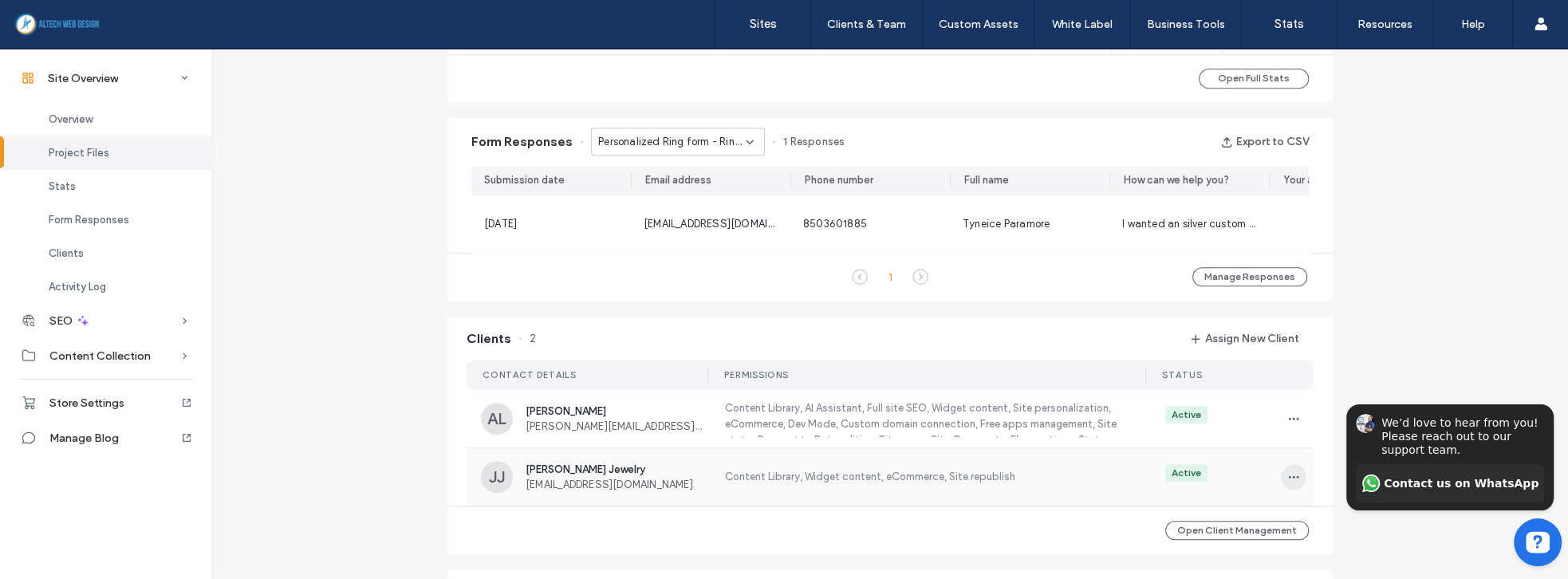
click at [1296, 489] on span "button" at bounding box center [1293, 476] width 25 height 25
click at [1295, 446] on use at bounding box center [1294, 443] width 10 height 10
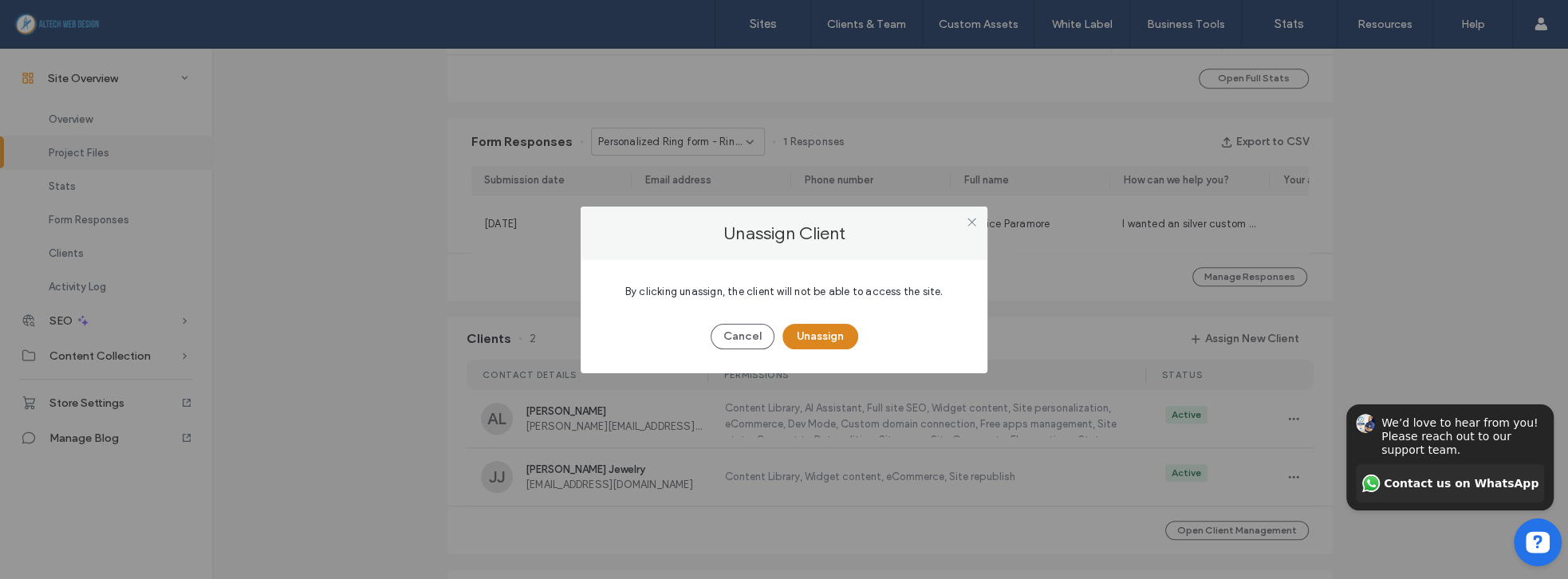
click at [799, 337] on button "Unassign" at bounding box center [820, 336] width 75 height 25
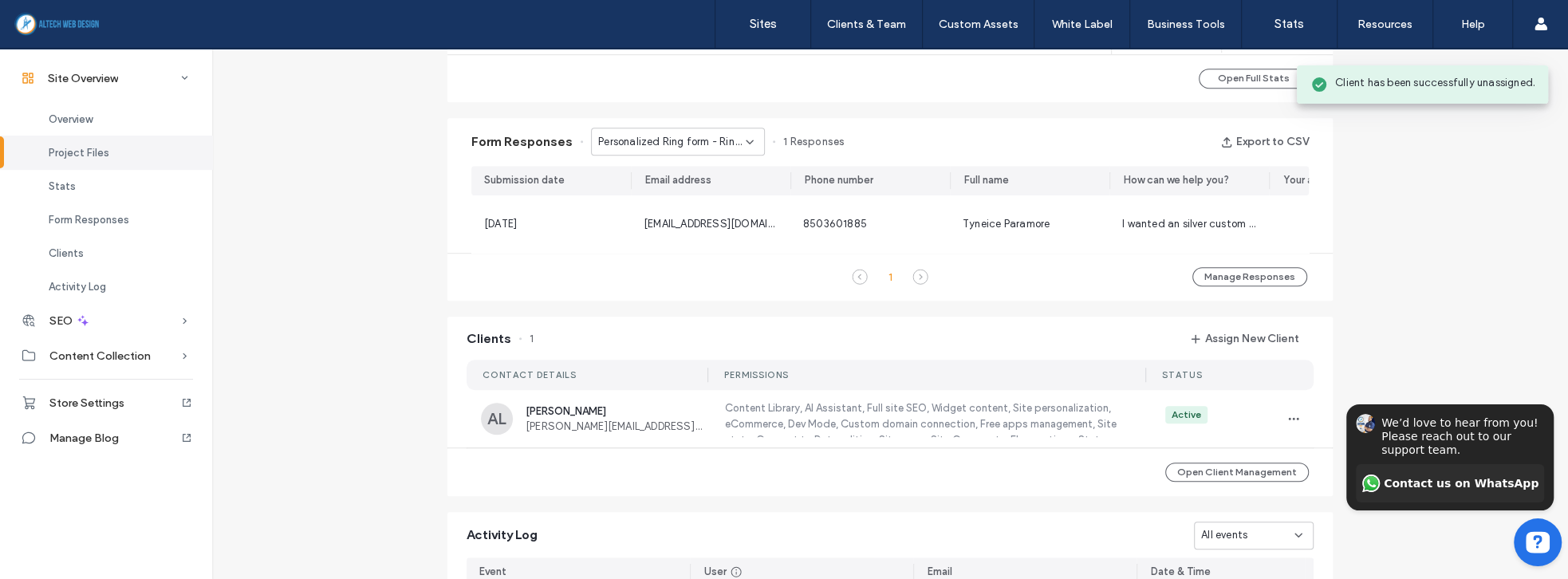
click at [348, 442] on div "Site Overview [DOMAIN_NAME] Site ID: 9423073a [URL][DOMAIN_NAME] Published [DAT…" at bounding box center [890, 28] width 1355 height 1873
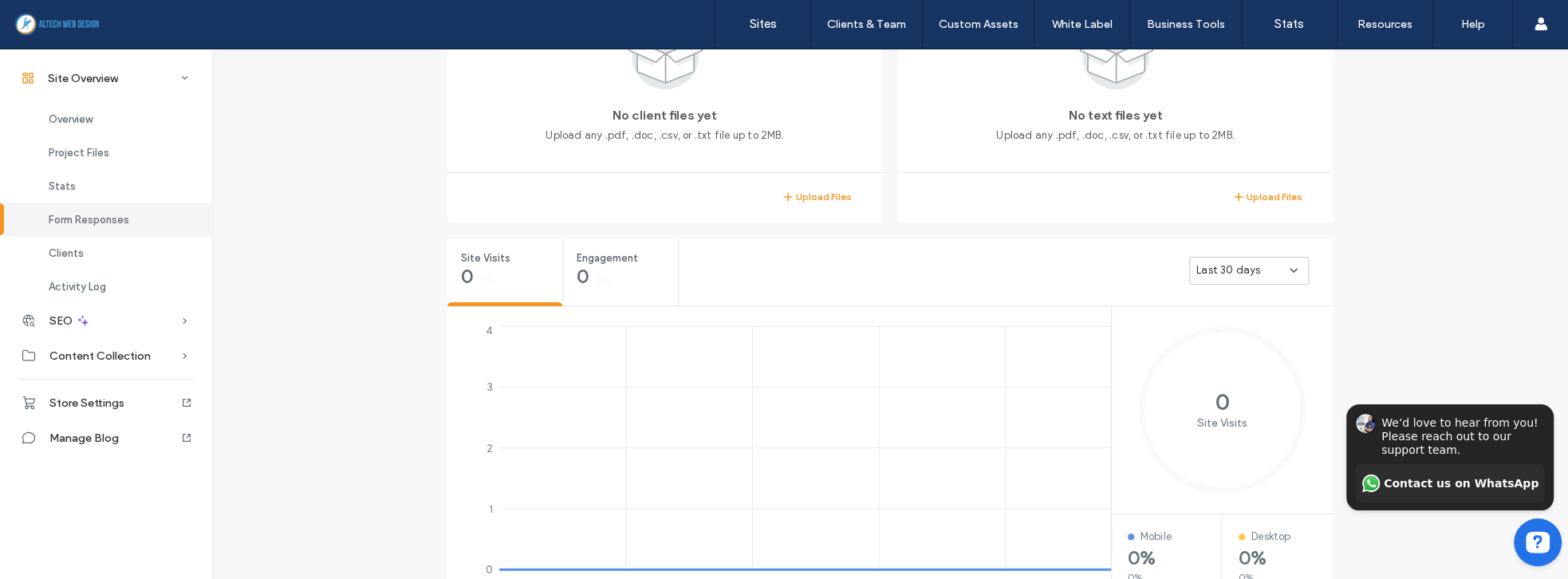
scroll to position [91, 0]
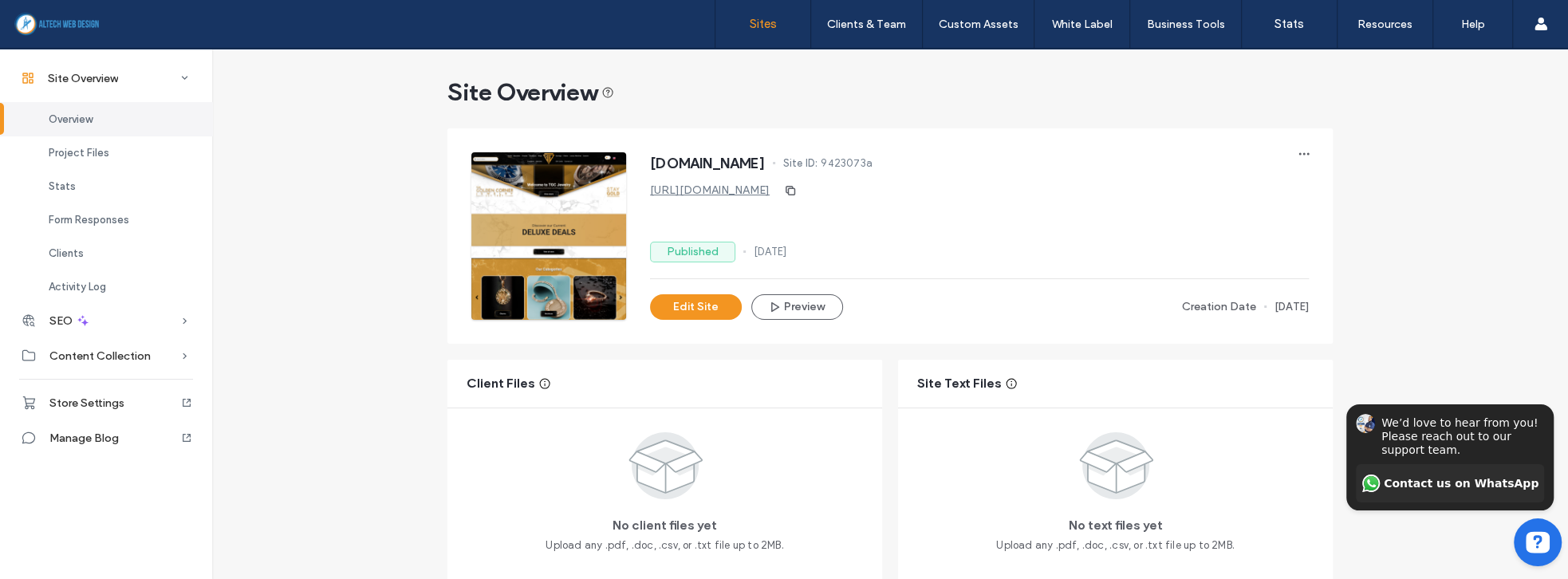
click at [756, 22] on label "Sites" at bounding box center [763, 23] width 27 height 15
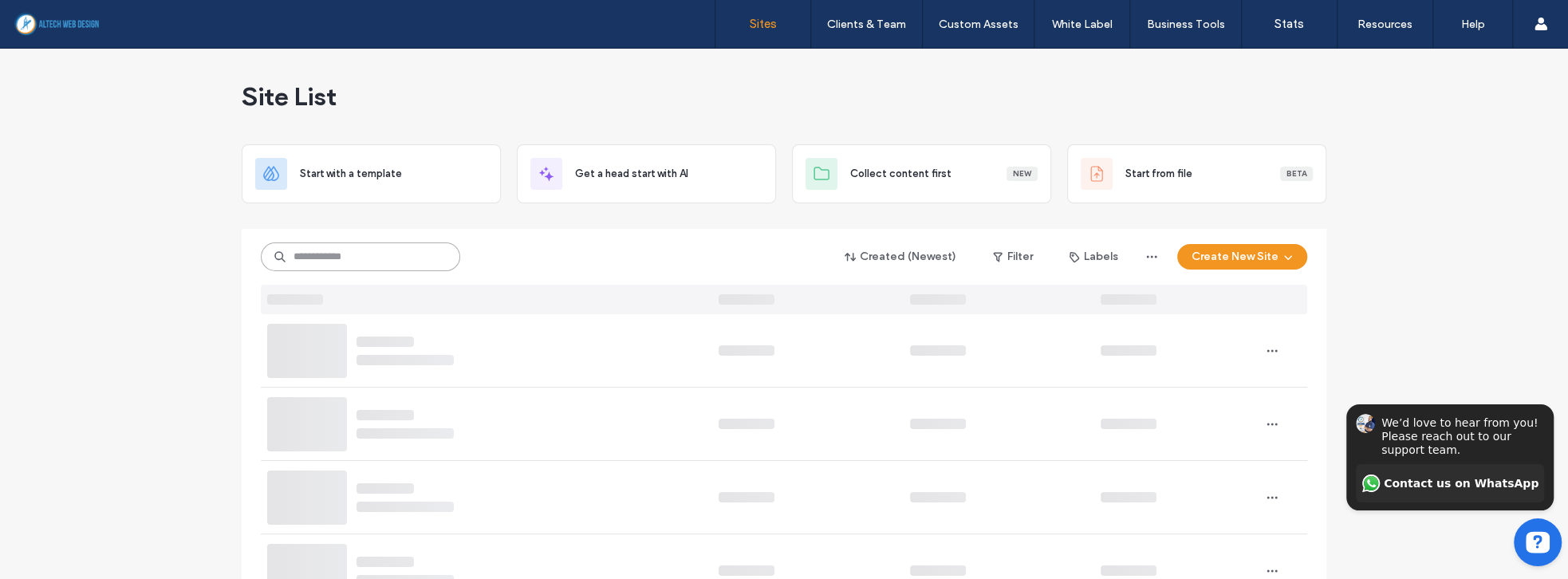
click at [409, 256] on input at bounding box center [360, 257] width 199 height 29
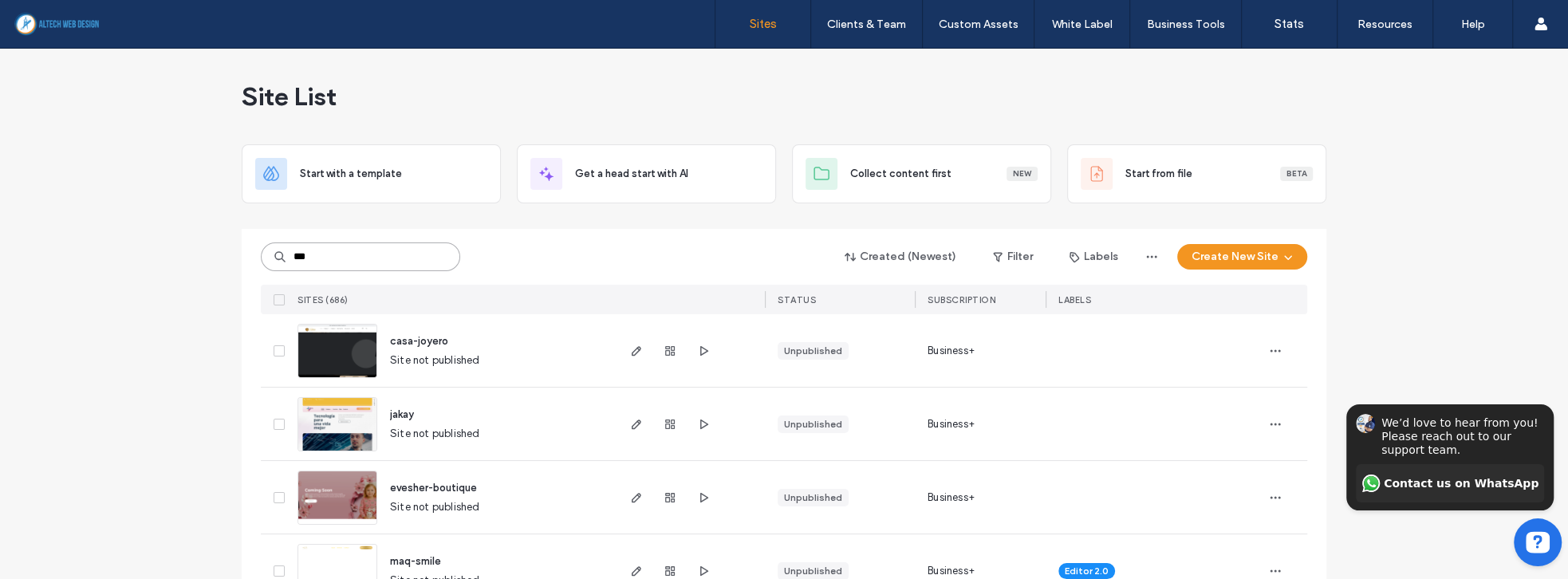
click at [409, 256] on input "***" at bounding box center [360, 257] width 199 height 29
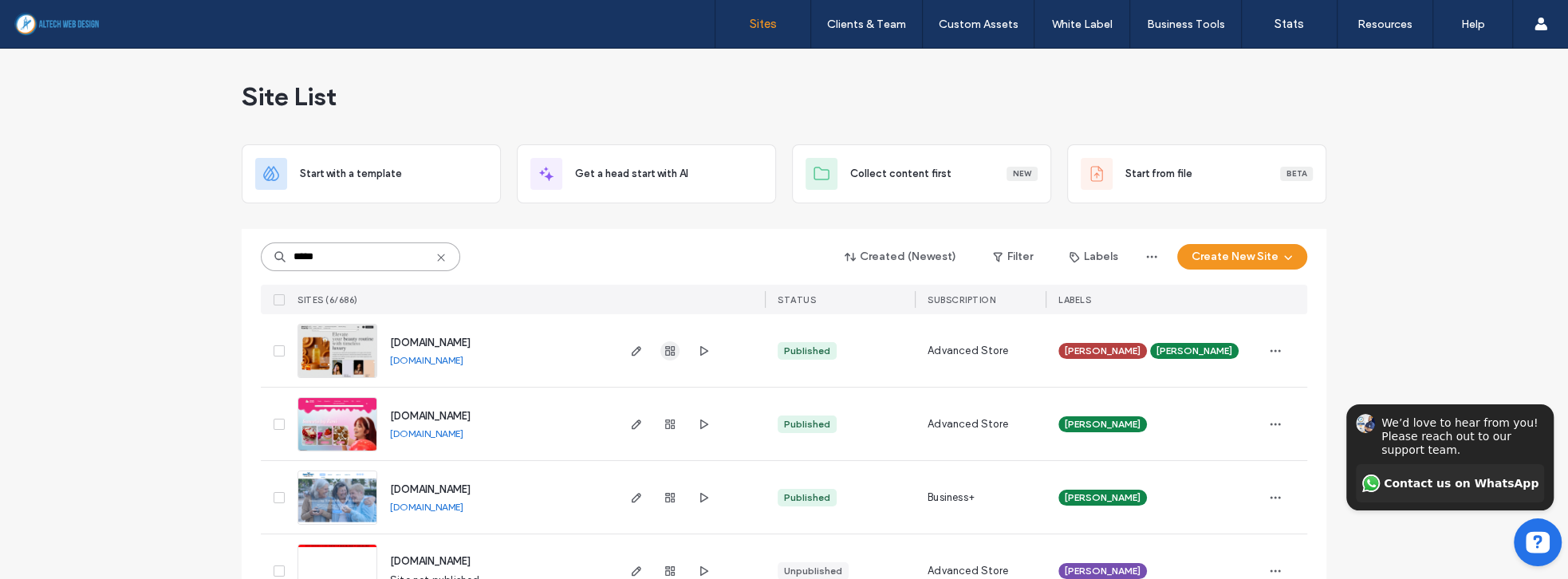
type input "*****"
click at [667, 350] on use "button" at bounding box center [670, 351] width 10 height 10
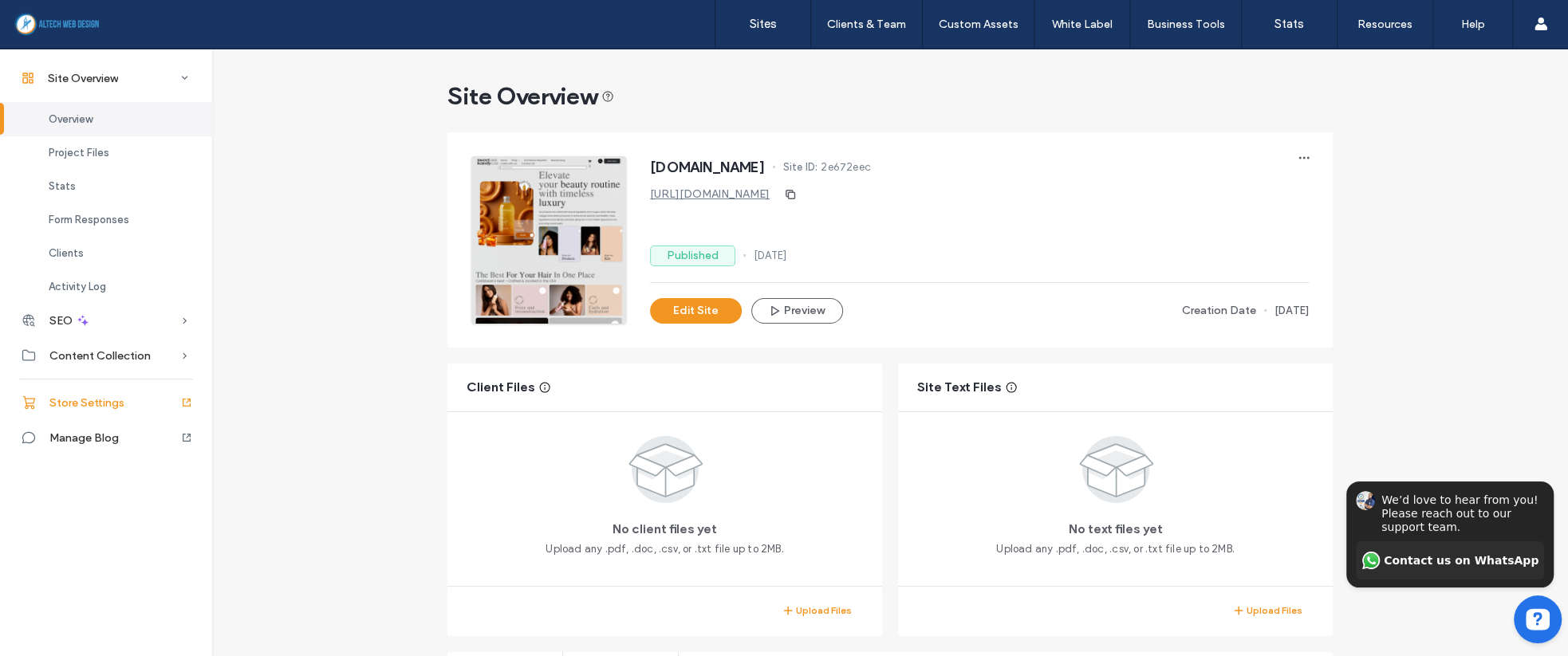
click at [111, 397] on span "Store Settings" at bounding box center [86, 403] width 75 height 14
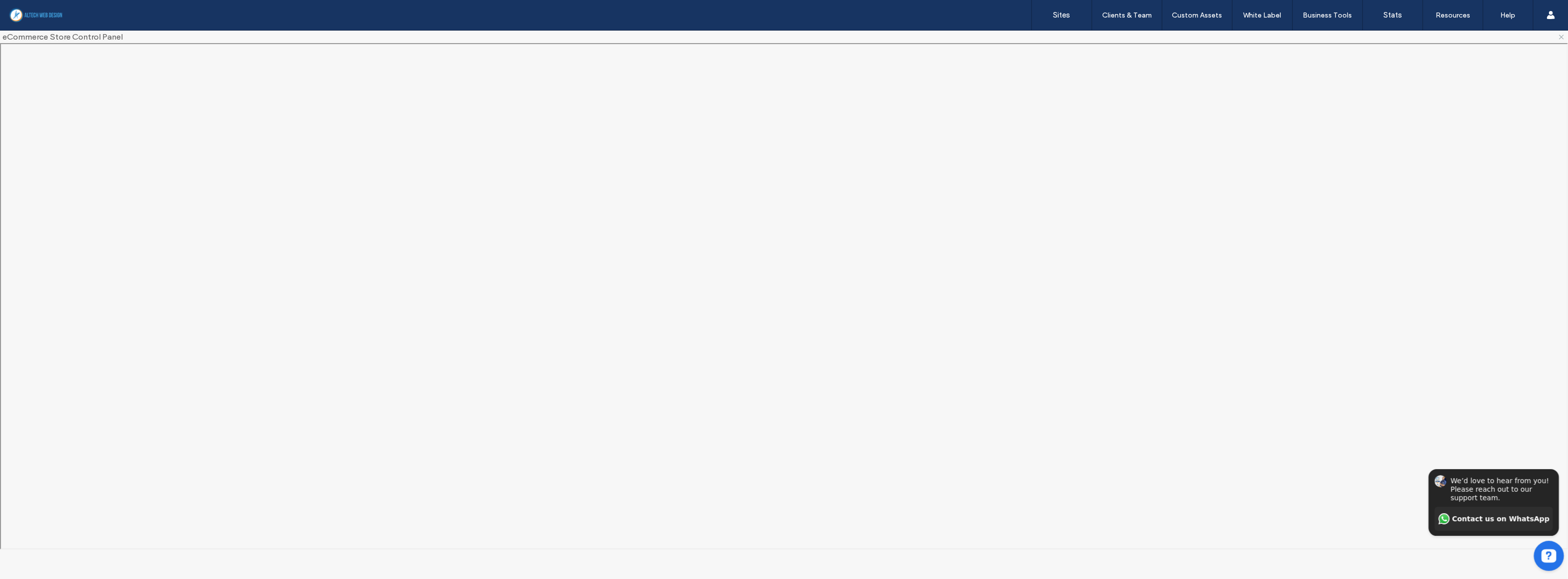
click at [985, 41] on span at bounding box center [1561, 37] width 8 height 13
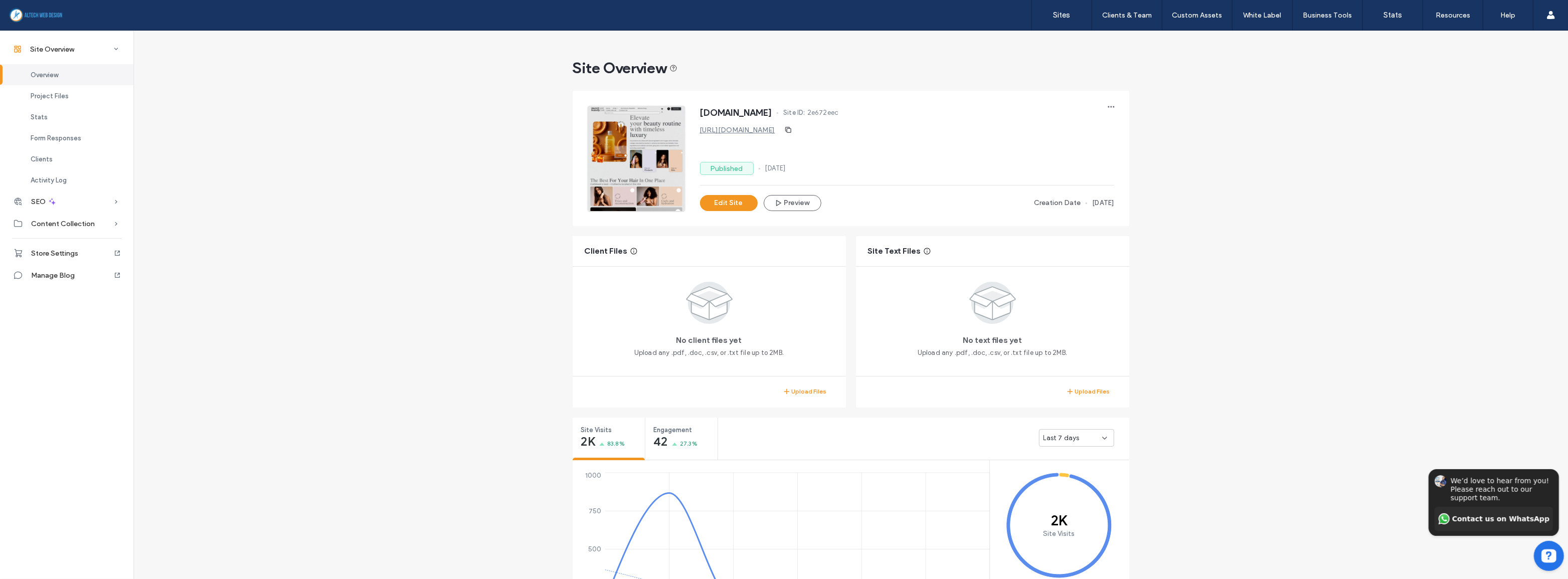
click at [768, 132] on link "[URL][DOMAIN_NAME]" at bounding box center [738, 130] width 75 height 9
